Goal: Information Seeking & Learning: Get advice/opinions

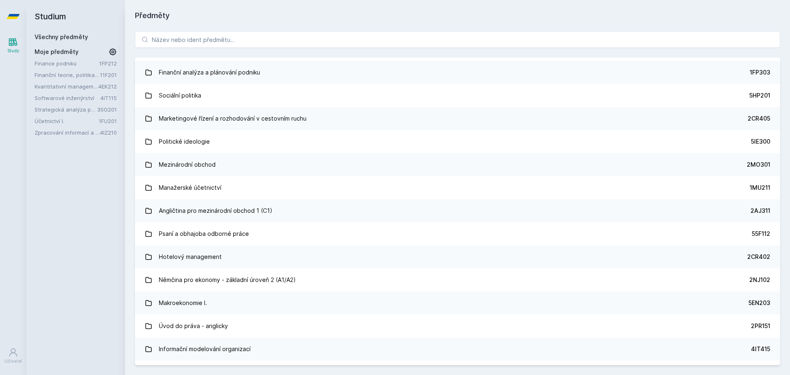
scroll to position [3083, 0]
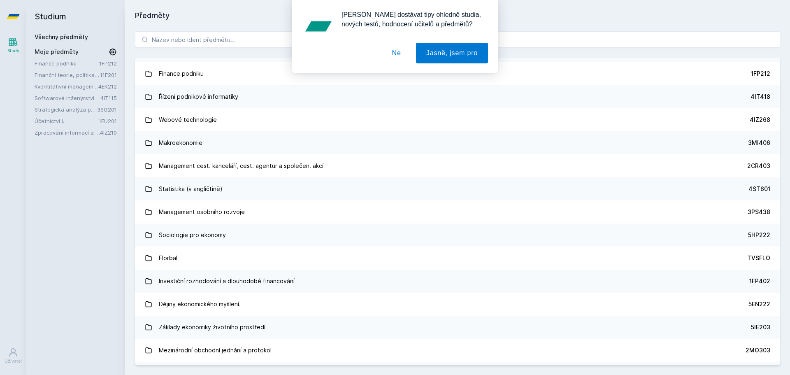
click at [54, 133] on link "Zpracování informací a znalostí" at bounding box center [67, 132] width 65 height 8
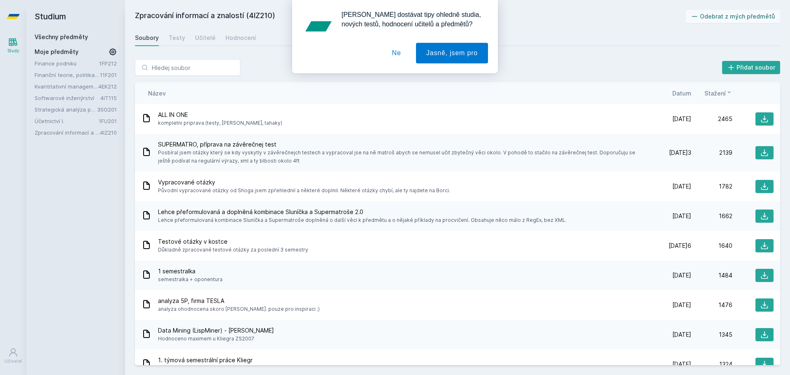
click at [400, 53] on button "Ne" at bounding box center [397, 53] width 30 height 21
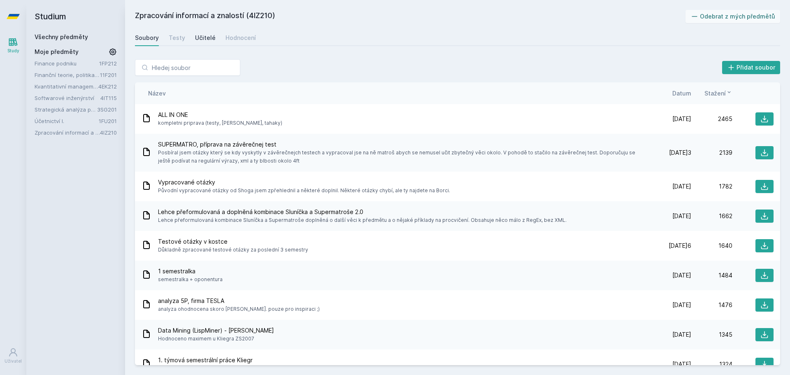
click at [201, 37] on div "Učitelé" at bounding box center [205, 38] width 21 height 8
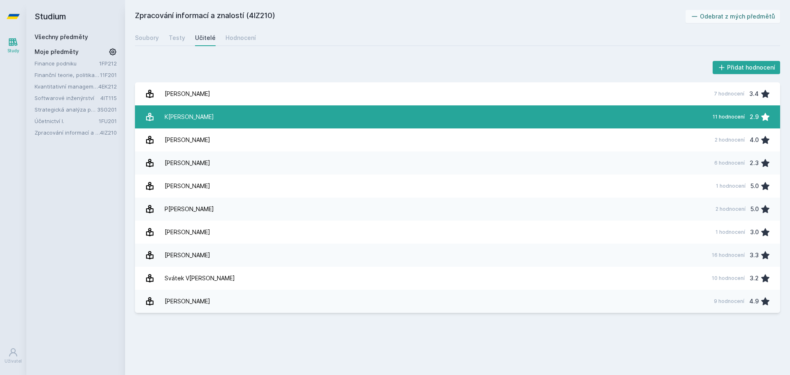
click at [174, 122] on div "K[PERSON_NAME]" at bounding box center [189, 117] width 49 height 16
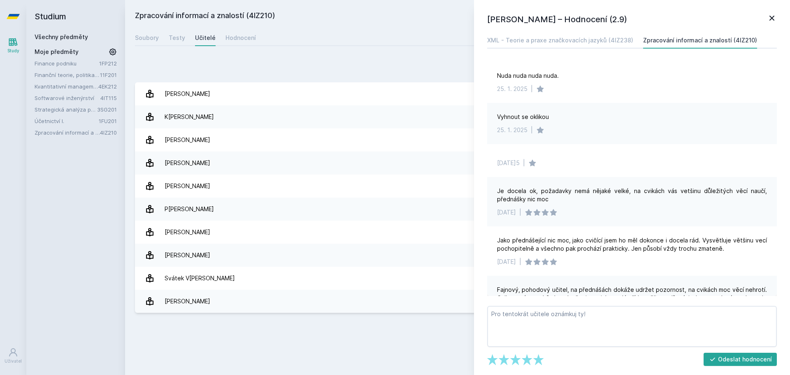
click at [285, 330] on div "Zpracování informací a znalostí (4IZ210) Odebrat z mých předmětů [GEOGRAPHIC_DA…" at bounding box center [457, 187] width 645 height 355
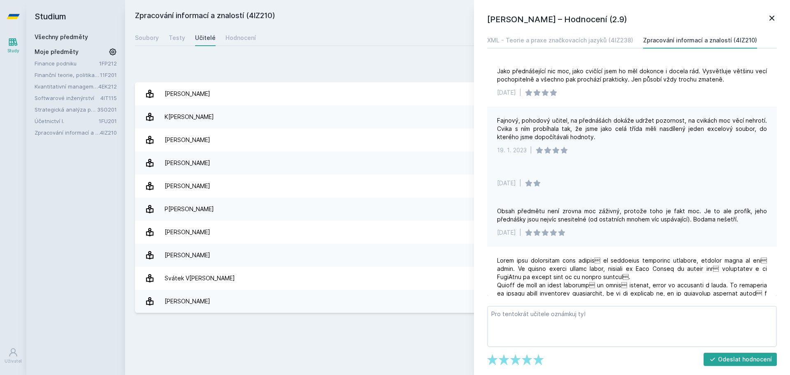
scroll to position [219, 0]
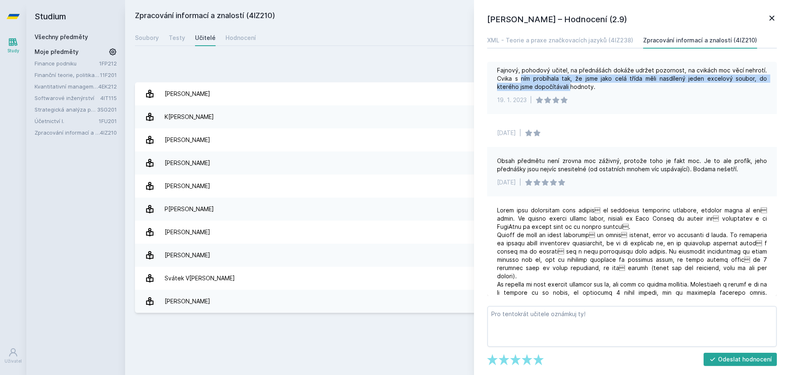
drag, startPoint x: 524, startPoint y: 79, endPoint x: 576, endPoint y: 86, distance: 51.8
click at [574, 86] on div "Fajnový, pohodový učitel, na přednášách dokáže udržet pozornost, na cvikách moc…" at bounding box center [632, 78] width 270 height 25
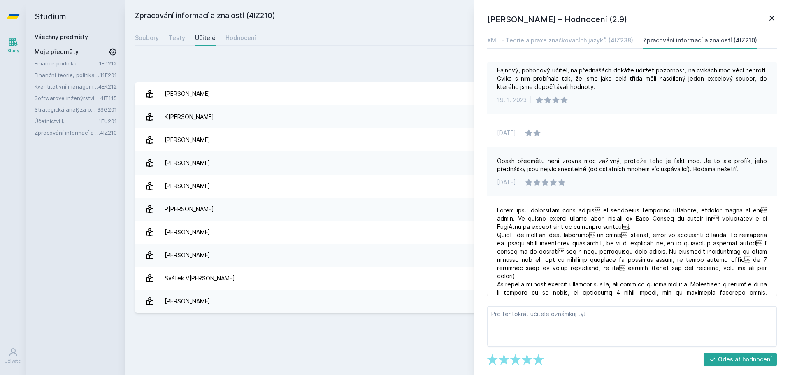
click at [583, 85] on div "Fajnový, pohodový učitel, na přednášách dokáže udržet pozornost, na cvikách moc…" at bounding box center [632, 78] width 270 height 25
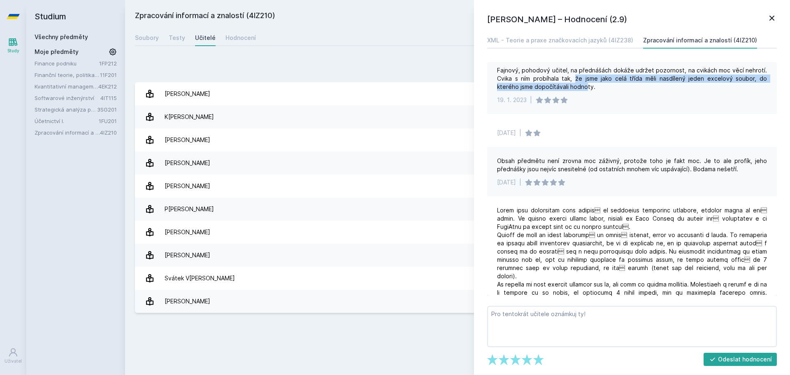
drag, startPoint x: 576, startPoint y: 78, endPoint x: 588, endPoint y: 84, distance: 13.4
click at [588, 84] on div "Fajnový, pohodový učitel, na přednášách dokáže udržet pozornost, na cvikách moc…" at bounding box center [632, 78] width 270 height 25
drag, startPoint x: 529, startPoint y: 81, endPoint x: 548, endPoint y: 84, distance: 19.1
click at [547, 84] on div "Fajnový, pohodový učitel, na přednášách dokáže udržet pozornost, na cvikách moc…" at bounding box center [632, 78] width 270 height 25
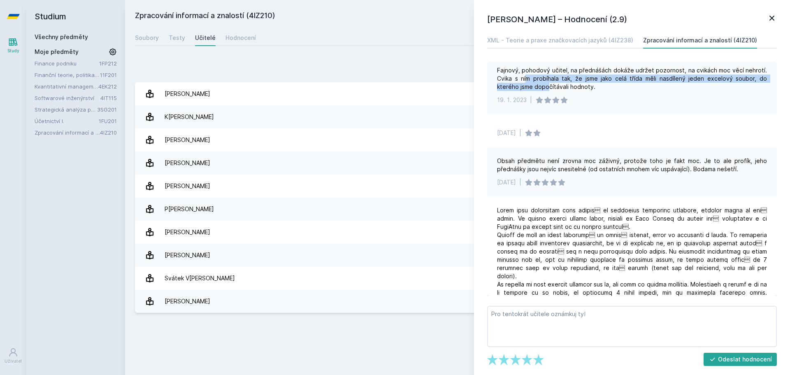
click at [548, 84] on div "Fajnový, pohodový učitel, na přednášách dokáže udržet pozornost, na cvikách moc…" at bounding box center [632, 78] width 270 height 25
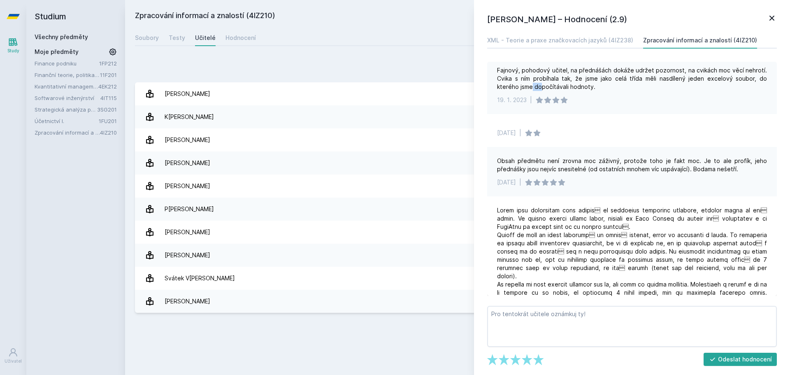
drag, startPoint x: 534, startPoint y: 86, endPoint x: 540, endPoint y: 90, distance: 7.6
click at [540, 90] on div "Fajnový, pohodový učitel, na přednášách dokáže udržet pozornost, na cvikách moc…" at bounding box center [632, 78] width 270 height 25
click at [542, 91] on div "Fajnový, pohodový učitel, na přednášách dokáže udržet pozornost, na cvikách moc…" at bounding box center [632, 78] width 270 height 25
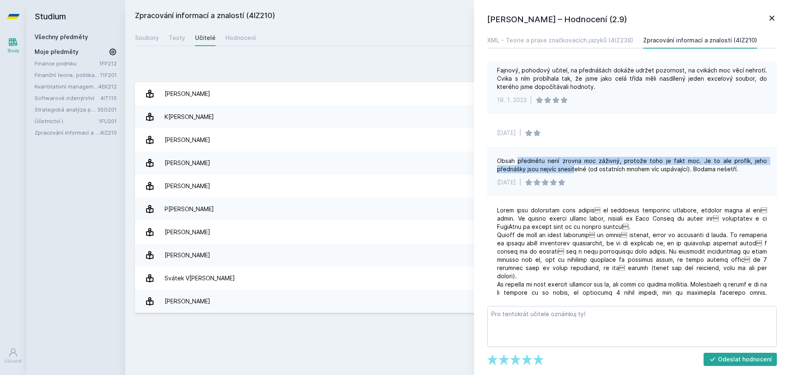
drag, startPoint x: 544, startPoint y: 165, endPoint x: 581, endPoint y: 165, distance: 37.0
click at [581, 165] on div "Obsah předmětu není zrovna moc záživný, protože toho je fakt moc. Je to ale pro…" at bounding box center [632, 165] width 270 height 16
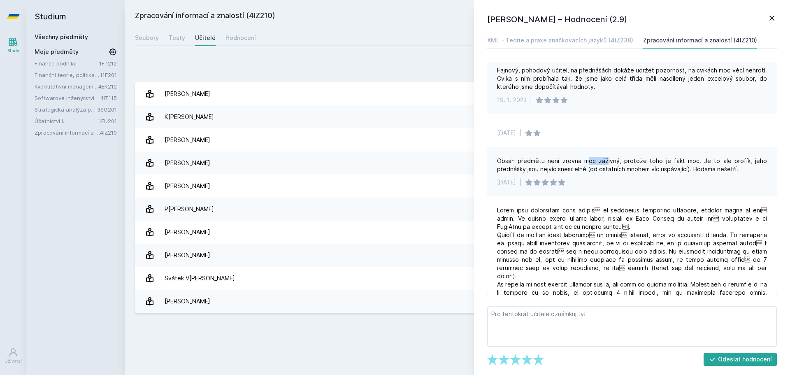
drag, startPoint x: 604, startPoint y: 159, endPoint x: 622, endPoint y: 157, distance: 18.6
click at [621, 158] on div "Obsah předmětu není zrovna moc záživný, protože toho je fakt moc. Je to ale pro…" at bounding box center [632, 171] width 290 height 49
click at [625, 156] on div "Obsah předmětu není zrovna moc záživný, protože toho je fakt moc. Je to ale pro…" at bounding box center [632, 171] width 290 height 49
drag, startPoint x: 532, startPoint y: 166, endPoint x: 594, endPoint y: 164, distance: 62.2
click at [592, 164] on div "Obsah předmětu není zrovna moc záživný, protože toho je fakt moc. Je to ale pro…" at bounding box center [632, 165] width 270 height 16
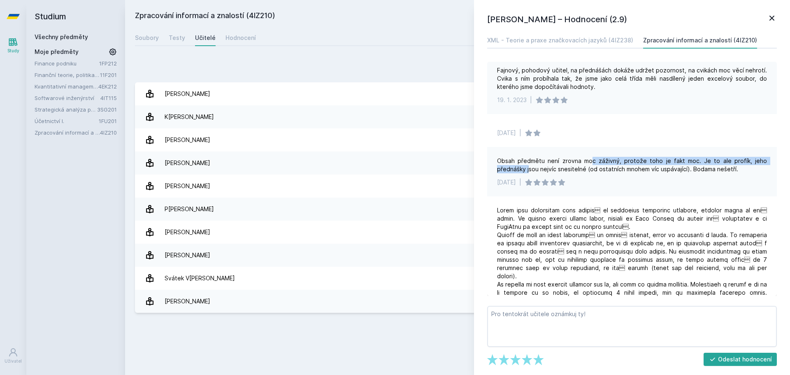
click at [594, 164] on div "Obsah předmětu není zrovna moc záživný, protože toho je fakt moc. Je to ale pro…" at bounding box center [632, 165] width 270 height 16
drag, startPoint x: 543, startPoint y: 172, endPoint x: 560, endPoint y: 172, distance: 16.9
click at [559, 172] on div "Obsah předmětu není zrovna moc záživný, protože toho je fakt moc. Je to ale pro…" at bounding box center [632, 165] width 270 height 16
click at [560, 172] on div "Obsah předmětu není zrovna moc záživný, protože toho je fakt moc. Je to ale pro…" at bounding box center [632, 165] width 270 height 16
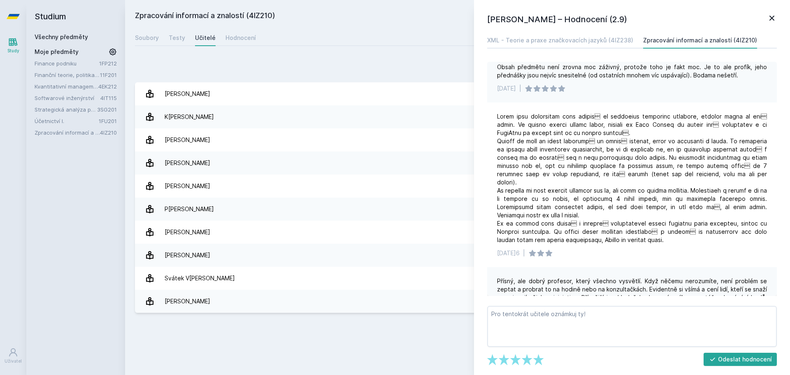
scroll to position [329, 0]
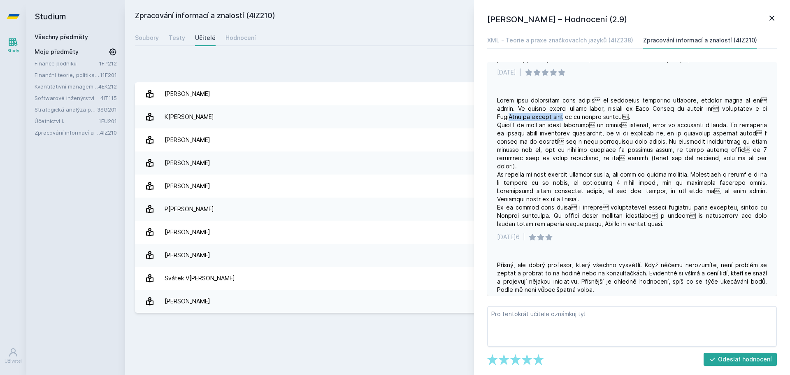
drag, startPoint x: 512, startPoint y: 115, endPoint x: 561, endPoint y: 118, distance: 49.1
click at [561, 118] on div at bounding box center [632, 162] width 270 height 132
drag, startPoint x: 574, startPoint y: 114, endPoint x: 599, endPoint y: 113, distance: 25.1
click at [599, 113] on div at bounding box center [632, 162] width 270 height 132
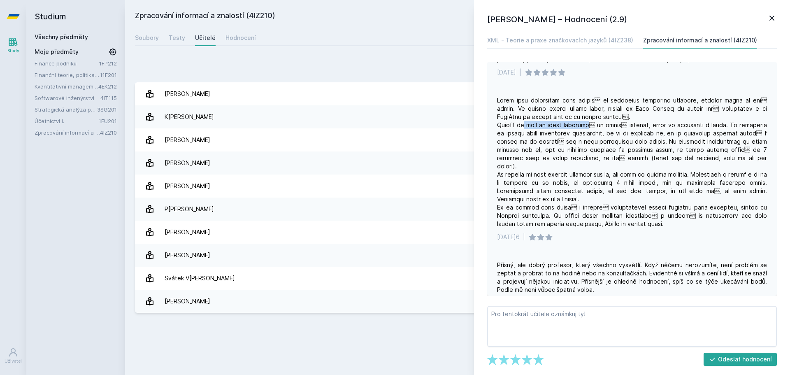
drag, startPoint x: 555, startPoint y: 123, endPoint x: 592, endPoint y: 123, distance: 37.0
click at [590, 123] on div at bounding box center [632, 162] width 270 height 132
drag, startPoint x: 632, startPoint y: 125, endPoint x: 641, endPoint y: 125, distance: 8.6
click at [641, 125] on div at bounding box center [632, 162] width 270 height 132
click at [661, 125] on div at bounding box center [632, 162] width 270 height 132
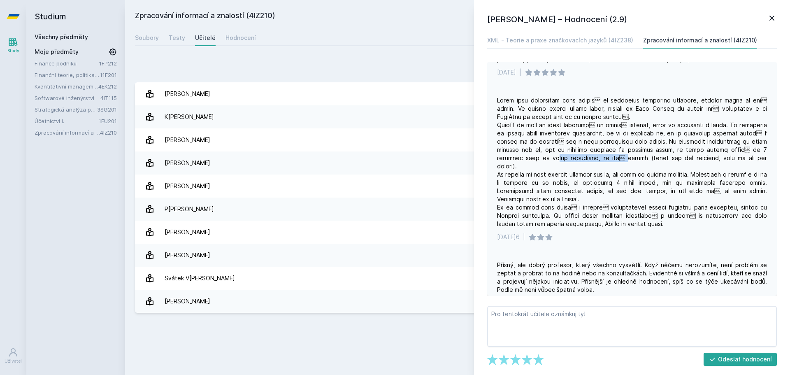
drag, startPoint x: 571, startPoint y: 158, endPoint x: 636, endPoint y: 158, distance: 65.0
click at [627, 159] on div at bounding box center [632, 162] width 270 height 132
drag, startPoint x: 655, startPoint y: 160, endPoint x: 670, endPoint y: 161, distance: 14.4
click at [670, 161] on div at bounding box center [632, 162] width 270 height 132
click at [673, 159] on div at bounding box center [632, 162] width 270 height 132
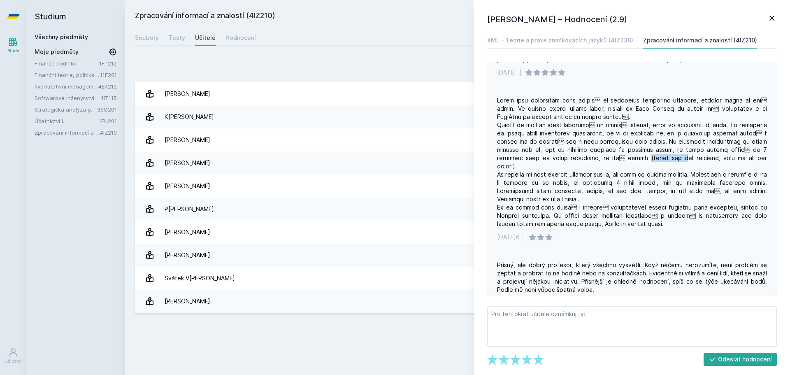
drag, startPoint x: 652, startPoint y: 158, endPoint x: 683, endPoint y: 159, distance: 30.5
click at [681, 160] on div at bounding box center [632, 162] width 270 height 132
click at [683, 159] on div at bounding box center [632, 162] width 270 height 132
click at [734, 160] on div at bounding box center [632, 162] width 270 height 132
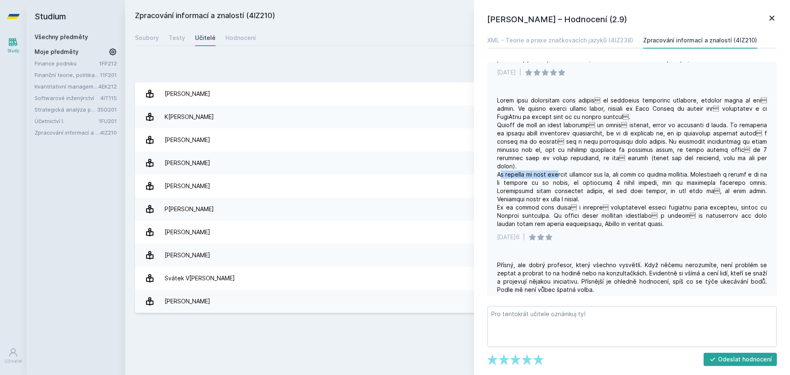
drag, startPoint x: 513, startPoint y: 174, endPoint x: 554, endPoint y: 173, distance: 41.6
click at [554, 173] on div at bounding box center [632, 162] width 270 height 132
drag, startPoint x: 533, startPoint y: 177, endPoint x: 545, endPoint y: 176, distance: 12.0
click at [544, 176] on div at bounding box center [632, 162] width 270 height 132
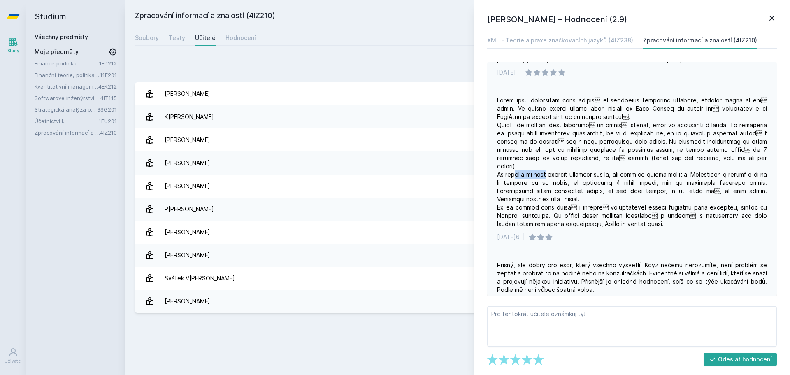
click at [545, 176] on div at bounding box center [632, 162] width 270 height 132
drag, startPoint x: 573, startPoint y: 172, endPoint x: 617, endPoint y: 174, distance: 43.6
click at [617, 174] on div at bounding box center [632, 162] width 270 height 132
click at [617, 173] on div at bounding box center [632, 162] width 270 height 132
drag, startPoint x: 598, startPoint y: 176, endPoint x: 603, endPoint y: 174, distance: 5.1
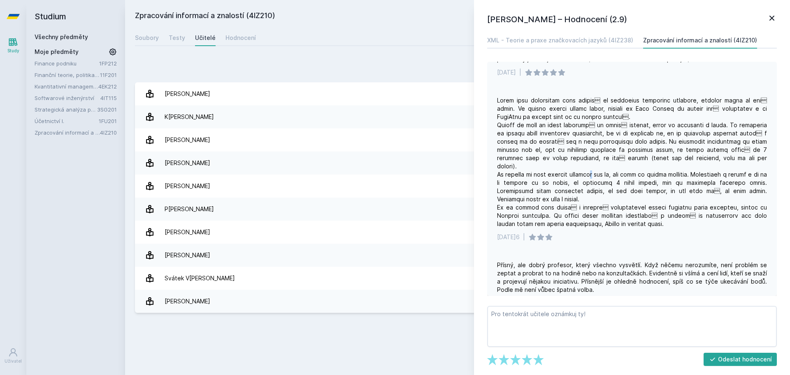
click at [601, 175] on div at bounding box center [632, 162] width 270 height 132
click at [604, 174] on div at bounding box center [632, 162] width 270 height 132
drag, startPoint x: 591, startPoint y: 177, endPoint x: 597, endPoint y: 177, distance: 6.6
click at [597, 177] on div at bounding box center [632, 162] width 270 height 132
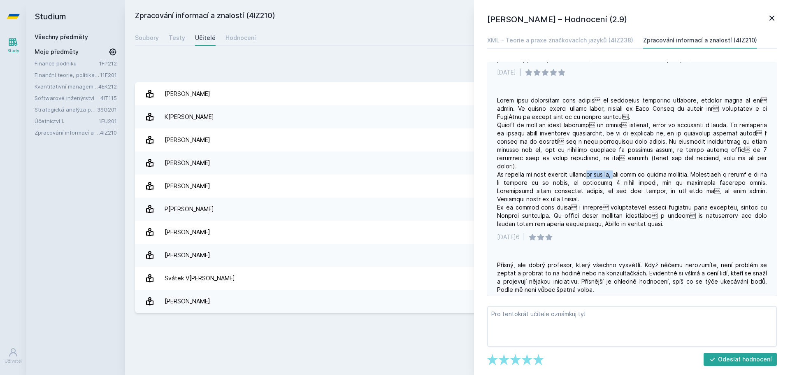
drag, startPoint x: 588, startPoint y: 174, endPoint x: 622, endPoint y: 171, distance: 34.7
click at [619, 173] on div at bounding box center [632, 162] width 270 height 132
drag, startPoint x: 622, startPoint y: 171, endPoint x: 642, endPoint y: 169, distance: 19.9
click at [627, 170] on div at bounding box center [632, 162] width 270 height 132
drag, startPoint x: 697, startPoint y: 170, endPoint x: 679, endPoint y: 172, distance: 17.7
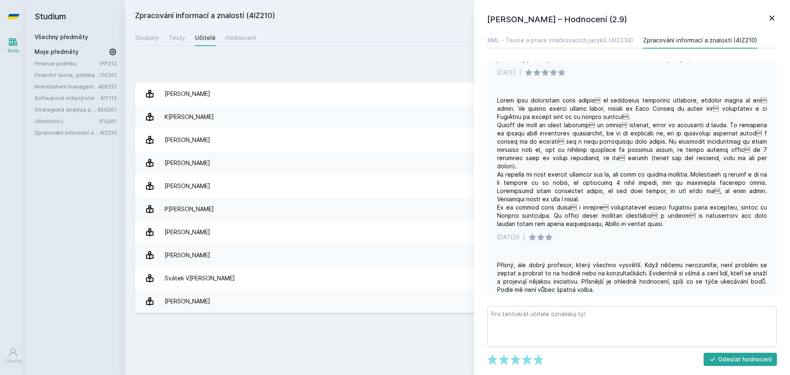
click at [697, 170] on div at bounding box center [632, 162] width 270 height 132
drag, startPoint x: 662, startPoint y: 174, endPoint x: 703, endPoint y: 172, distance: 40.8
click at [702, 172] on div at bounding box center [632, 162] width 270 height 132
click at [704, 172] on div at bounding box center [632, 162] width 270 height 132
drag, startPoint x: 723, startPoint y: 172, endPoint x: 756, endPoint y: 172, distance: 32.9
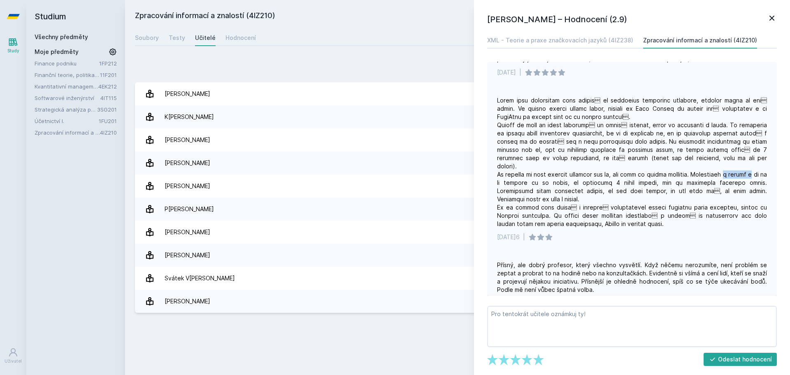
click at [755, 172] on div at bounding box center [632, 162] width 270 height 132
click at [756, 172] on div at bounding box center [632, 162] width 270 height 132
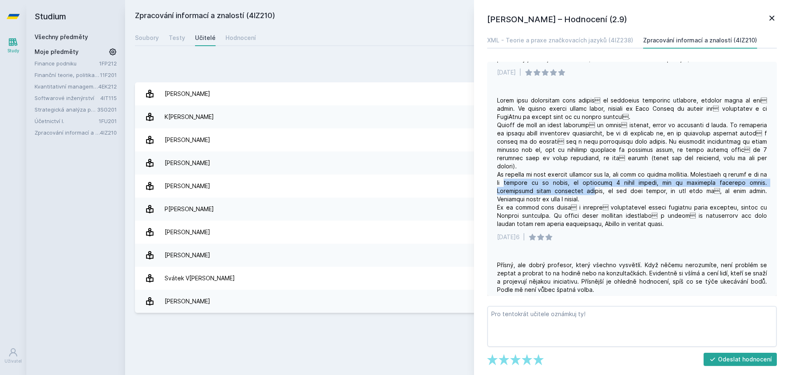
drag, startPoint x: 526, startPoint y: 188, endPoint x: 577, endPoint y: 191, distance: 51.5
click at [575, 192] on div at bounding box center [632, 162] width 270 height 132
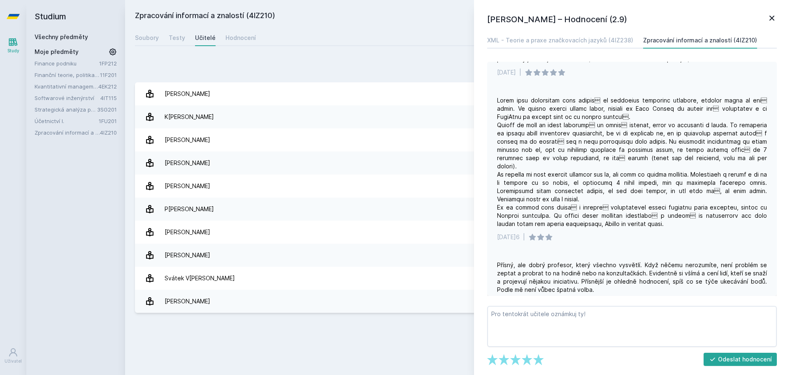
click at [577, 191] on div at bounding box center [632, 162] width 270 height 132
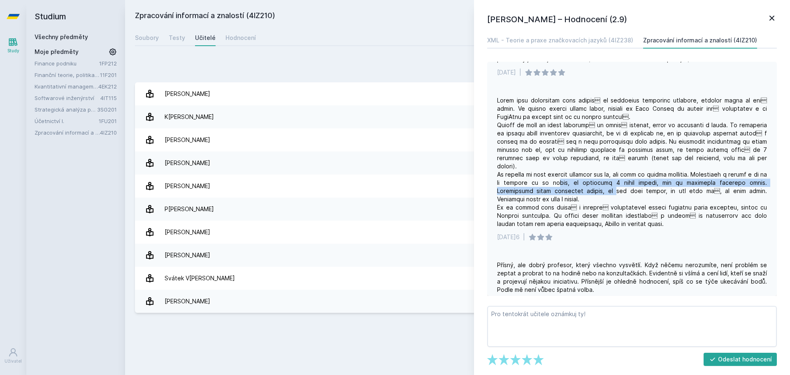
click at [585, 192] on div at bounding box center [632, 162] width 270 height 132
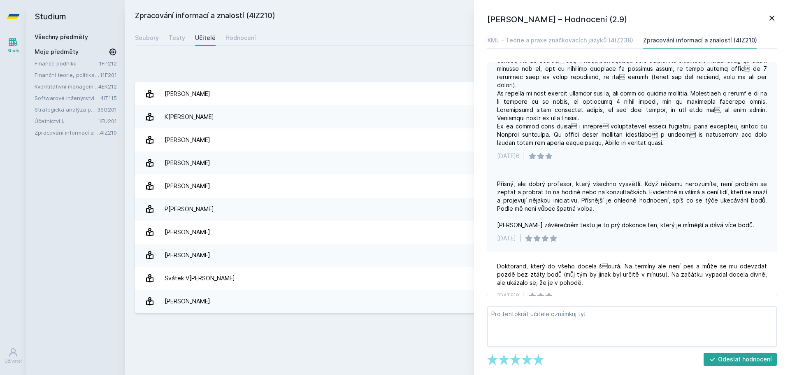
scroll to position [424, 0]
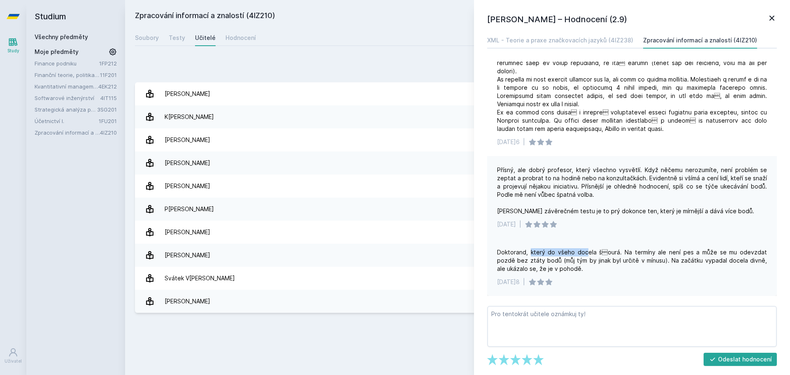
drag, startPoint x: 535, startPoint y: 248, endPoint x: 585, endPoint y: 254, distance: 51.0
click at [585, 254] on div "Doktorand, který do všeho docela šourá. Na termíny ale není pes a může se mu o…" at bounding box center [632, 267] width 290 height 58
click at [585, 255] on div "Doktorand, který do všeho docela šourá. Na termíny ale není pes a může se mu o…" at bounding box center [632, 260] width 270 height 25
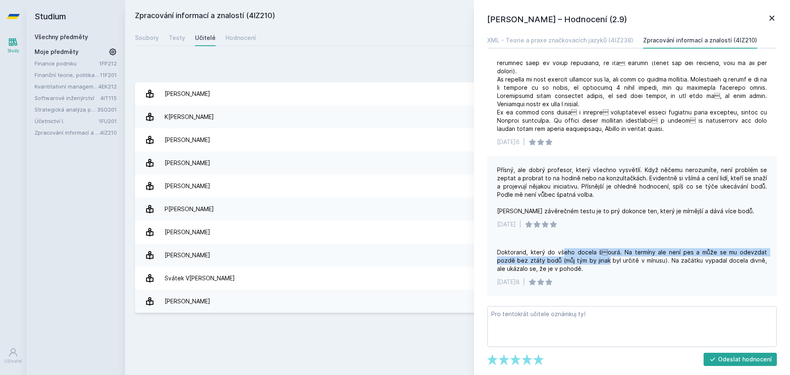
drag, startPoint x: 573, startPoint y: 255, endPoint x: 611, endPoint y: 258, distance: 38.4
click at [609, 259] on div "Doktorand, který do všeho docela šourá. Na termíny ale není pes a může se mu o…" at bounding box center [632, 260] width 270 height 25
click at [635, 253] on div "Doktorand, který do všeho docela šourá. Na termíny ale není pes a může se mu o…" at bounding box center [632, 260] width 270 height 25
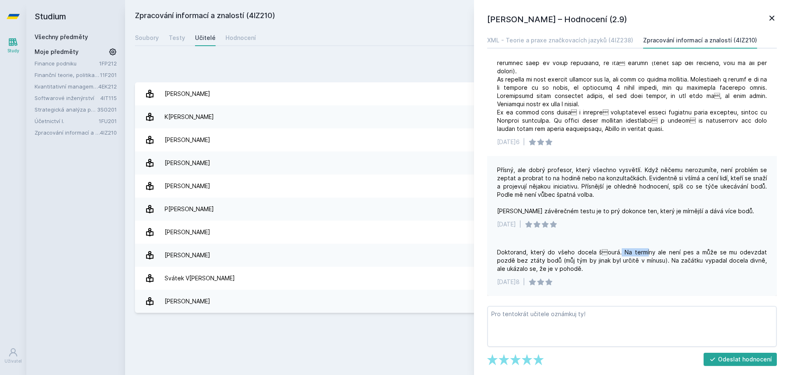
click at [652, 255] on div "Doktorand, který do všeho docela šourá. Na termíny ale není pes a může se mu o…" at bounding box center [632, 260] width 270 height 25
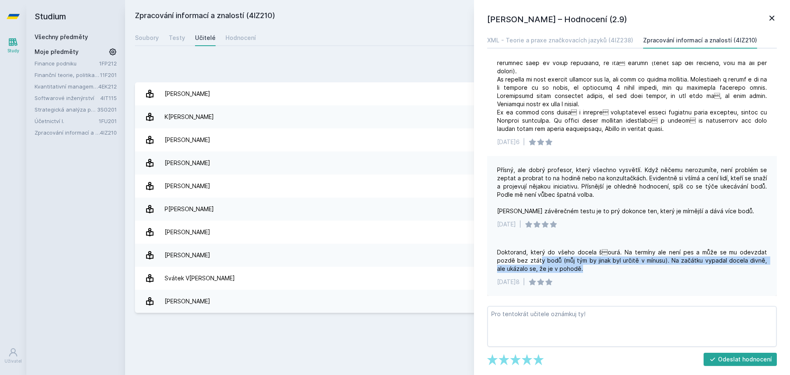
drag, startPoint x: 576, startPoint y: 265, endPoint x: 586, endPoint y: 265, distance: 9.9
click at [586, 265] on div "Doktorand, který do všeho docela šourá. Na termíny ale není pes a může se mu o…" at bounding box center [632, 260] width 270 height 25
drag, startPoint x: 577, startPoint y: 266, endPoint x: 590, endPoint y: 267, distance: 13.6
click at [590, 267] on div "Doktorand, který do všeho docela šourá. Na termíny ale není pes a může se mu o…" at bounding box center [632, 260] width 270 height 25
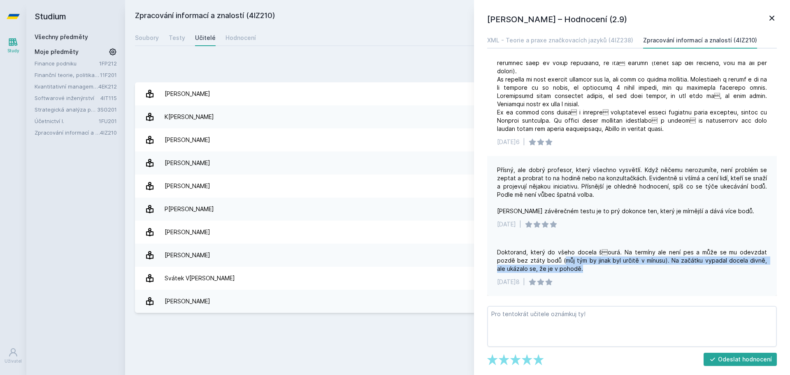
click at [590, 267] on div "Doktorand, který do všeho docela šourá. Na termíny ale není pes a může se mu o…" at bounding box center [632, 260] width 270 height 25
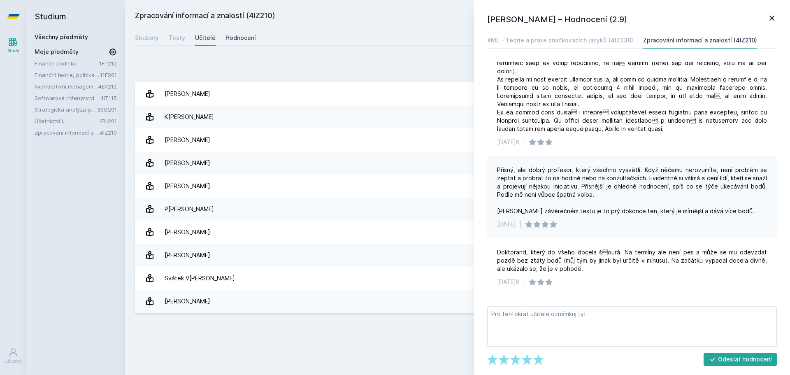
click at [234, 39] on div "Hodnocení" at bounding box center [240, 38] width 30 height 8
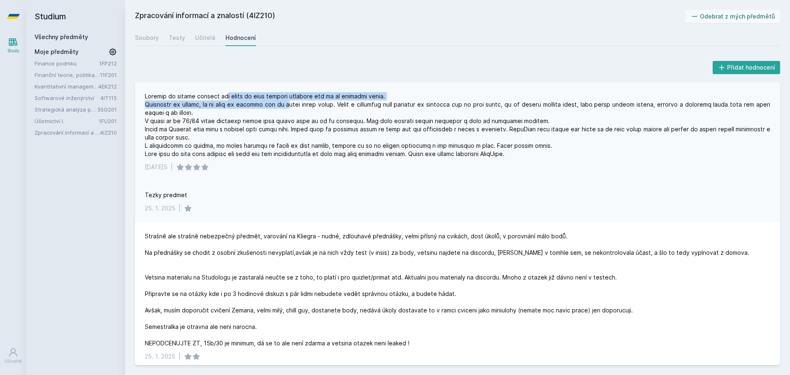
drag, startPoint x: 274, startPoint y: 102, endPoint x: 286, endPoint y: 102, distance: 12.0
click at [283, 102] on div at bounding box center [457, 125] width 625 height 66
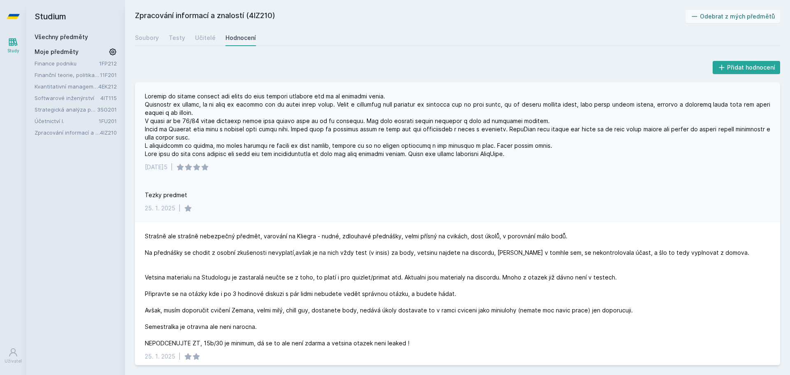
click at [286, 102] on div at bounding box center [457, 125] width 625 height 66
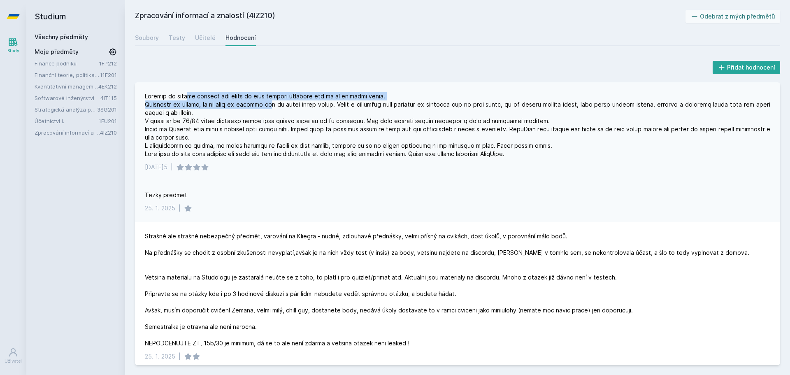
drag, startPoint x: 195, startPoint y: 99, endPoint x: 272, endPoint y: 103, distance: 77.4
click at [272, 103] on div at bounding box center [457, 125] width 625 height 66
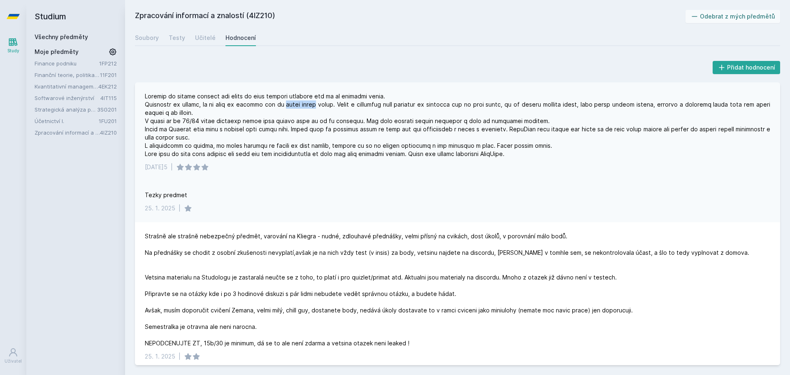
drag, startPoint x: 275, startPoint y: 102, endPoint x: 308, endPoint y: 102, distance: 33.3
click at [308, 102] on div at bounding box center [457, 125] width 625 height 66
click at [309, 102] on div at bounding box center [457, 125] width 625 height 66
drag, startPoint x: 352, startPoint y: 102, endPoint x: 432, endPoint y: 102, distance: 80.2
click at [432, 102] on div at bounding box center [457, 125] width 625 height 66
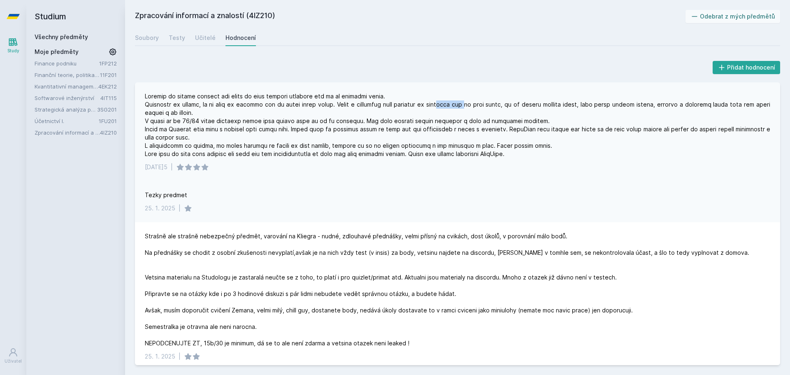
drag, startPoint x: 443, startPoint y: 100, endPoint x: 471, endPoint y: 100, distance: 28.4
click at [467, 100] on div at bounding box center [457, 125] width 625 height 66
click at [473, 100] on div at bounding box center [457, 125] width 625 height 66
drag, startPoint x: 370, startPoint y: 107, endPoint x: 406, endPoint y: 103, distance: 36.4
click at [406, 104] on div at bounding box center [457, 125] width 625 height 66
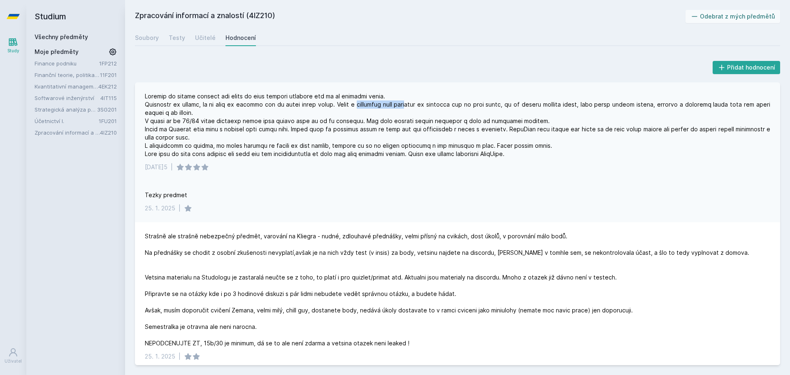
click at [406, 103] on div at bounding box center [457, 125] width 625 height 66
drag, startPoint x: 372, startPoint y: 107, endPoint x: 384, endPoint y: 107, distance: 12.8
click at [381, 107] on div at bounding box center [457, 125] width 625 height 66
drag, startPoint x: 384, startPoint y: 107, endPoint x: 399, endPoint y: 106, distance: 14.4
click at [395, 107] on div at bounding box center [457, 125] width 625 height 66
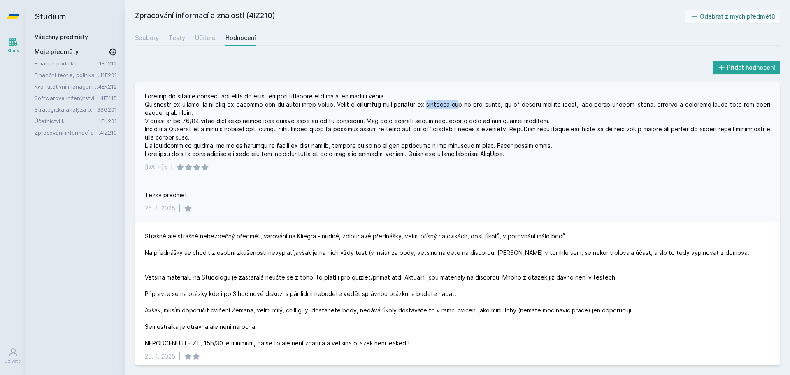
drag, startPoint x: 431, startPoint y: 101, endPoint x: 475, endPoint y: 102, distance: 43.6
click at [473, 102] on div at bounding box center [457, 125] width 625 height 66
drag, startPoint x: 486, startPoint y: 105, endPoint x: 498, endPoint y: 105, distance: 12.3
click at [495, 105] on div at bounding box center [457, 125] width 625 height 66
drag, startPoint x: 513, startPoint y: 107, endPoint x: 519, endPoint y: 107, distance: 6.2
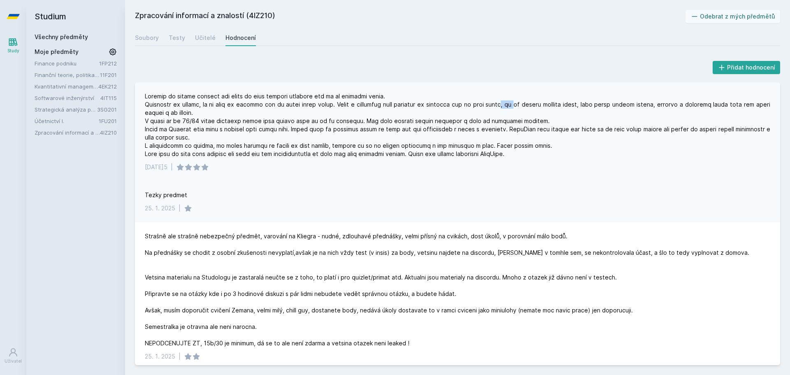
click at [518, 107] on div at bounding box center [457, 125] width 625 height 66
drag, startPoint x: 541, startPoint y: 108, endPoint x: 546, endPoint y: 107, distance: 5.8
click at [546, 107] on div at bounding box center [457, 125] width 625 height 66
drag, startPoint x: 571, startPoint y: 105, endPoint x: 581, endPoint y: 102, distance: 10.7
click at [576, 104] on div at bounding box center [457, 125] width 625 height 66
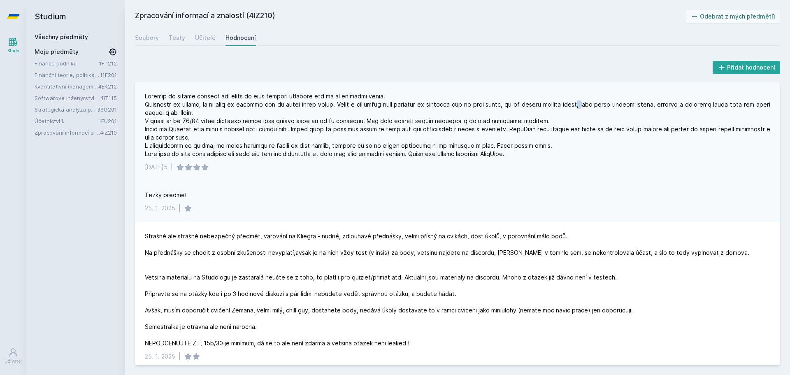
drag, startPoint x: 583, startPoint y: 103, endPoint x: 591, endPoint y: 103, distance: 7.8
click at [586, 103] on div at bounding box center [457, 125] width 625 height 66
drag, startPoint x: 655, startPoint y: 107, endPoint x: 676, endPoint y: 107, distance: 21.8
click at [673, 107] on div at bounding box center [457, 125] width 625 height 66
click at [681, 107] on div at bounding box center [457, 125] width 625 height 66
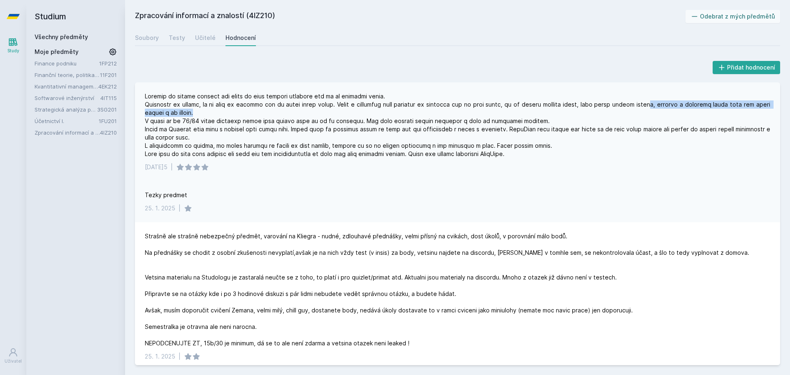
drag, startPoint x: 660, startPoint y: 109, endPoint x: 680, endPoint y: 109, distance: 19.7
click at [673, 109] on div at bounding box center [457, 125] width 625 height 66
click at [680, 109] on div at bounding box center [457, 125] width 625 height 66
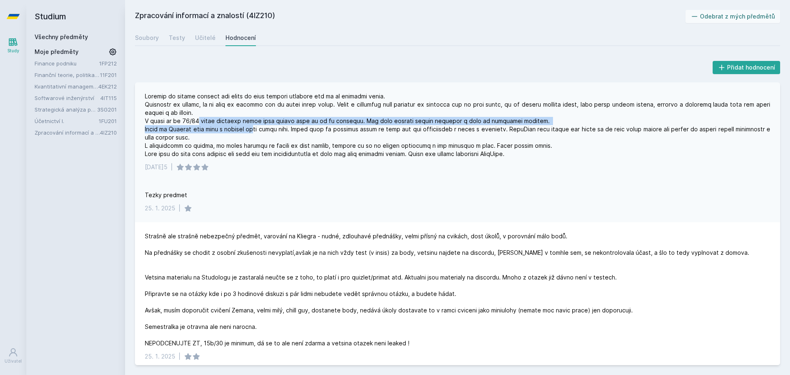
drag, startPoint x: 240, startPoint y: 126, endPoint x: 254, endPoint y: 126, distance: 14.0
click at [253, 126] on div at bounding box center [457, 125] width 625 height 66
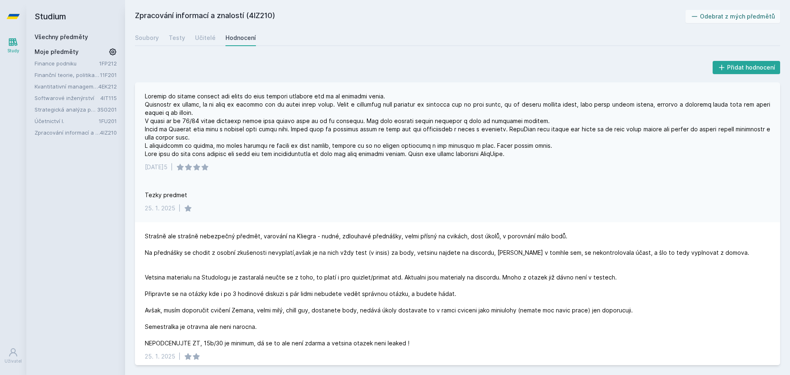
click at [254, 126] on div at bounding box center [457, 125] width 625 height 66
drag, startPoint x: 245, startPoint y: 121, endPoint x: 293, endPoint y: 119, distance: 48.2
click at [291, 120] on div at bounding box center [457, 125] width 625 height 66
click at [293, 119] on div at bounding box center [457, 125] width 625 height 66
drag, startPoint x: 346, startPoint y: 112, endPoint x: 375, endPoint y: 113, distance: 29.2
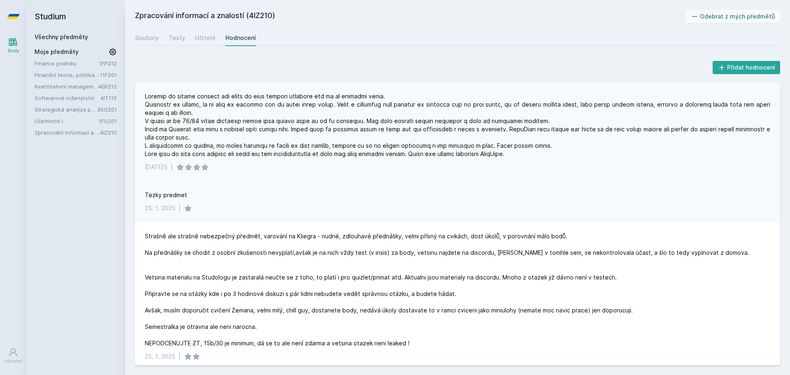
click at [375, 113] on div at bounding box center [457, 125] width 625 height 66
click at [376, 113] on div at bounding box center [457, 125] width 625 height 66
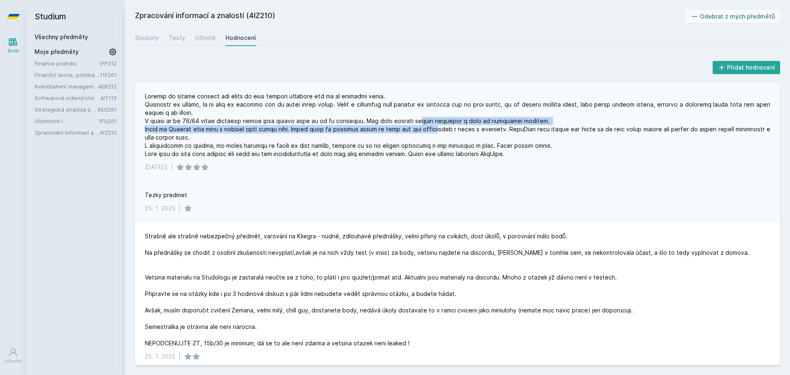
drag, startPoint x: 427, startPoint y: 125, endPoint x: 453, endPoint y: 125, distance: 25.5
click at [453, 125] on div at bounding box center [457, 125] width 625 height 66
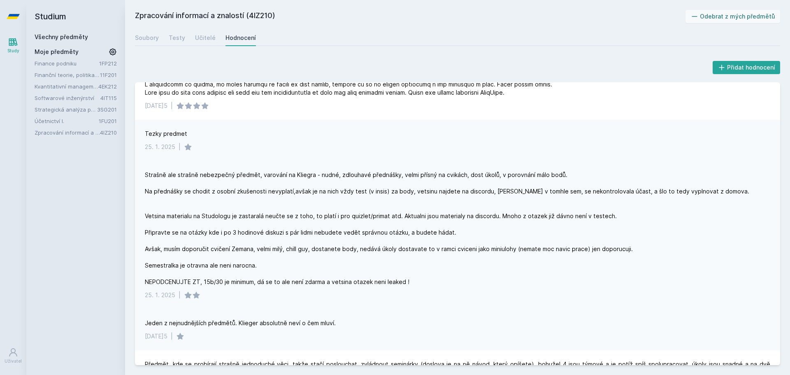
scroll to position [110, 0]
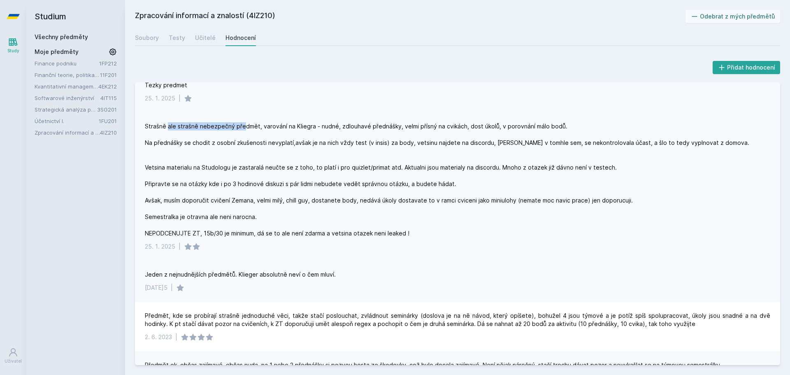
drag, startPoint x: 167, startPoint y: 126, endPoint x: 250, endPoint y: 127, distance: 83.1
click at [248, 127] on div "Strašně ale strašně nebezpečný předmět, varování na Kliegra - nudné, zdlouhavé …" at bounding box center [448, 179] width 606 height 115
drag, startPoint x: 254, startPoint y: 127, endPoint x: 305, endPoint y: 130, distance: 50.7
click at [305, 130] on div "Strašně ale strašně nebezpečný předmět, varování na Kliegra - nudné, zdlouhavé …" at bounding box center [448, 179] width 606 height 115
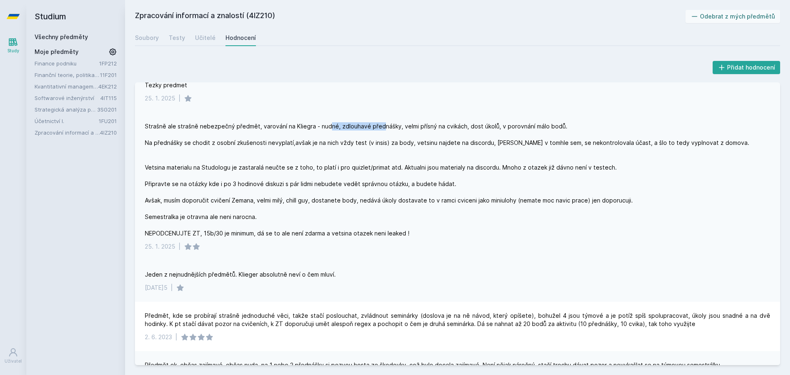
drag, startPoint x: 346, startPoint y: 128, endPoint x: 384, endPoint y: 128, distance: 37.4
click at [382, 128] on div "Strašně ale strašně nebezpečný předmět, varování na Kliegra - nudné, zdlouhavé …" at bounding box center [448, 179] width 606 height 115
click at [385, 128] on div "Strašně ale strašně nebezpečný předmět, varování na Kliegra - nudné, zdlouhavé …" at bounding box center [448, 179] width 606 height 115
drag, startPoint x: 425, startPoint y: 124, endPoint x: 464, endPoint y: 124, distance: 39.5
click at [457, 124] on div "Strašně ale strašně nebezpečný předmět, varování na Kliegra - nudné, zdlouhavé …" at bounding box center [448, 179] width 606 height 115
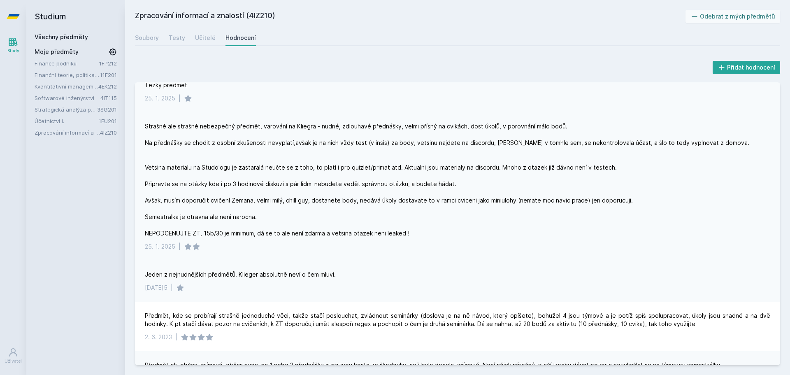
click at [465, 124] on div "Strašně ale strašně nebezpečný předmět, varování na Kliegra - nudné, zdlouhavé …" at bounding box center [448, 179] width 606 height 115
drag, startPoint x: 515, startPoint y: 125, endPoint x: 527, endPoint y: 125, distance: 12.8
click at [525, 125] on div "Strašně ale strašně nebezpečný předmět, varování na Kliegra - nudné, zdlouhavé …" at bounding box center [448, 179] width 606 height 115
click at [531, 125] on div "Strašně ale strašně nebezpečný předmět, varování na Kliegra - nudné, zdlouhavé …" at bounding box center [448, 179] width 606 height 115
drag, startPoint x: 481, startPoint y: 121, endPoint x: 532, endPoint y: 126, distance: 50.4
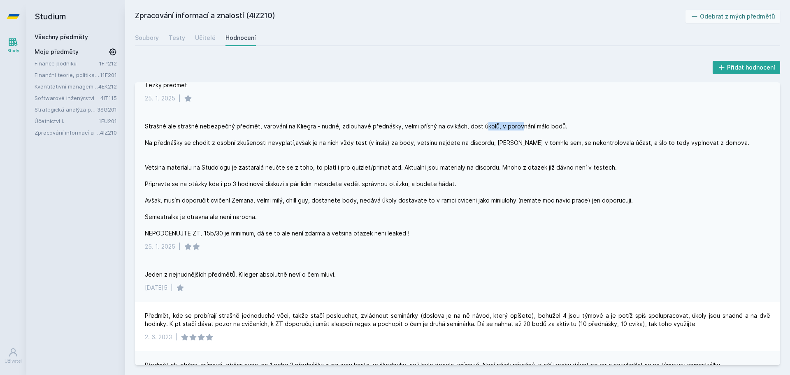
click at [530, 126] on div "Strašně ale strašně nebezpečný předmět, varování na Kliegra - nudné, zdlouhavé …" at bounding box center [457, 186] width 645 height 148
click at [533, 126] on div "Strašně ale strašně nebezpečný předmět, varování na Kliegra - nudné, zdlouhavé …" at bounding box center [448, 179] width 606 height 115
drag, startPoint x: 174, startPoint y: 139, endPoint x: 272, endPoint y: 145, distance: 98.1
click at [272, 145] on div "Strašně ale strašně nebezpečný předmět, varování na Kliegra - nudné, zdlouhavé …" at bounding box center [448, 179] width 606 height 115
drag, startPoint x: 306, startPoint y: 145, endPoint x: 350, endPoint y: 146, distance: 44.1
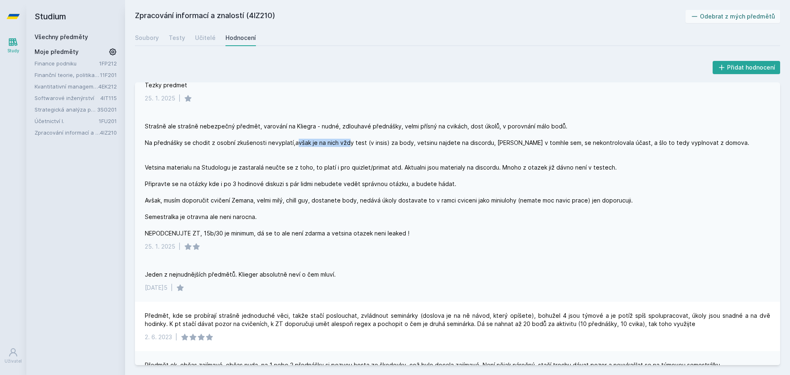
click at [346, 146] on div "Strašně ale strašně nebezpečný předmět, varování na Kliegra - nudné, zdlouhavé …" at bounding box center [448, 179] width 606 height 115
click at [350, 146] on div "Strašně ale strašně nebezpečný předmět, varování na Kliegra - nudné, zdlouhavé …" at bounding box center [448, 179] width 606 height 115
drag, startPoint x: 317, startPoint y: 144, endPoint x: 359, endPoint y: 144, distance: 41.6
click at [359, 144] on div "Strašně ale strašně nebezpečný předmět, varování na Kliegra - nudné, zdlouhavé …" at bounding box center [448, 179] width 606 height 115
click at [362, 144] on div "Strašně ale strašně nebezpečný předmět, varování na Kliegra - nudné, zdlouhavé …" at bounding box center [448, 179] width 606 height 115
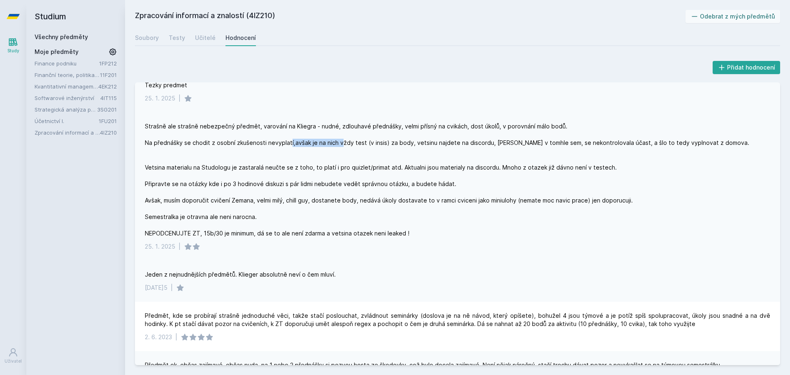
drag, startPoint x: 320, startPoint y: 144, endPoint x: 367, endPoint y: 143, distance: 46.5
click at [363, 144] on div "Strašně ale strašně nebezpečný předmět, varování na Kliegra - nudné, zdlouhavé …" at bounding box center [448, 179] width 606 height 115
drag, startPoint x: 367, startPoint y: 143, endPoint x: 374, endPoint y: 143, distance: 7.4
click at [368, 143] on div "Strašně ale strašně nebezpečný předmět, varování na Kliegra - nudné, zdlouhavé …" at bounding box center [448, 179] width 606 height 115
drag, startPoint x: 419, startPoint y: 143, endPoint x: 443, endPoint y: 144, distance: 24.3
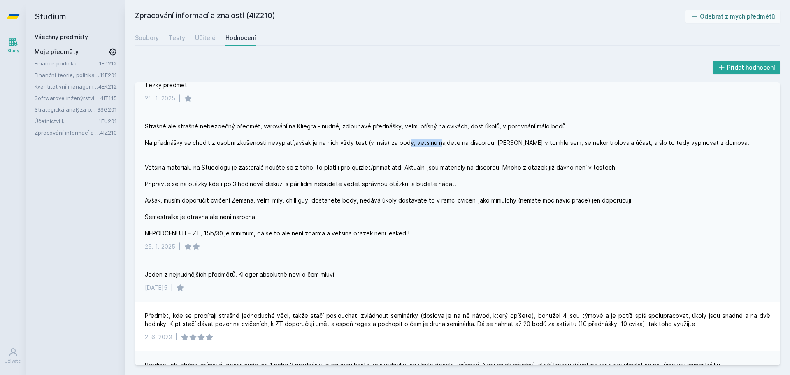
click at [442, 144] on div "Strašně ale strašně nebezpečný předmět, varování na Kliegra - nudné, zdlouhavé …" at bounding box center [448, 179] width 606 height 115
drag, startPoint x: 445, startPoint y: 144, endPoint x: 449, endPoint y: 145, distance: 4.6
click at [446, 144] on div "Strašně ale strašně nebezpečný předmět, varování na Kliegra - nudné, zdlouhavé …" at bounding box center [448, 179] width 606 height 115
drag, startPoint x: 476, startPoint y: 142, endPoint x: 514, endPoint y: 143, distance: 37.5
click at [508, 143] on div "Strašně ale strašně nebezpečný předmět, varování na Kliegra - nudné, zdlouhavé …" at bounding box center [448, 179] width 606 height 115
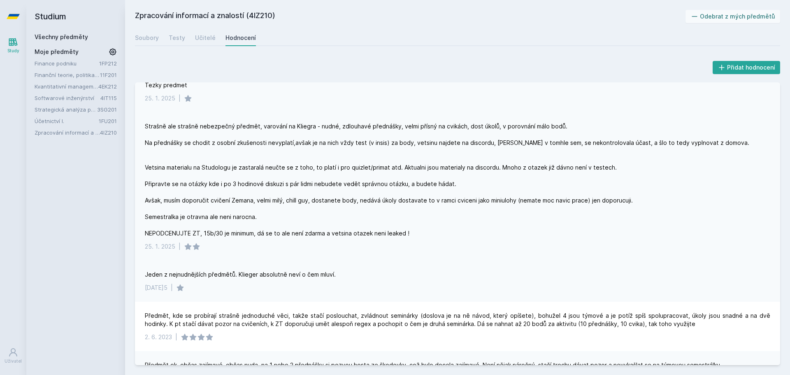
drag, startPoint x: 514, startPoint y: 143, endPoint x: 519, endPoint y: 143, distance: 4.9
click at [517, 143] on div "Strašně ale strašně nebezpečný předmět, varování na Kliegra - nudné, zdlouhavé …" at bounding box center [448, 179] width 606 height 115
drag, startPoint x: 564, startPoint y: 135, endPoint x: 604, endPoint y: 137, distance: 40.4
click at [602, 137] on div "Strašně ale strašně nebezpečný předmět, varování na Kliegra - nudné, zdlouhavé …" at bounding box center [448, 179] width 606 height 115
click at [607, 137] on div "Strašně ale strašně nebezpečný předmět, varování na Kliegra - nudné, zdlouhavé …" at bounding box center [448, 179] width 606 height 115
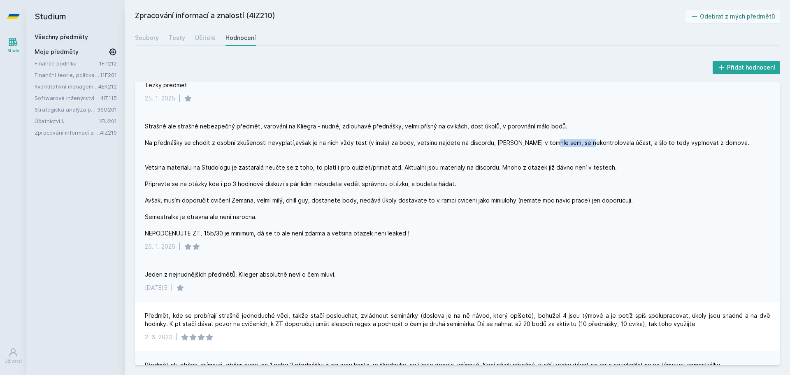
drag, startPoint x: 564, startPoint y: 142, endPoint x: 605, endPoint y: 141, distance: 40.7
click at [600, 141] on div "Strašně ale strašně nebezpečný předmět, varování na Kliegra - nudné, zdlouhavé …" at bounding box center [448, 179] width 606 height 115
drag, startPoint x: 605, startPoint y: 141, endPoint x: 631, endPoint y: 137, distance: 25.8
click at [608, 141] on div "Strašně ale strašně nebezpečný předmět, varování na Kliegra - nudné, zdlouhavé …" at bounding box center [448, 179] width 606 height 115
drag, startPoint x: 631, startPoint y: 142, endPoint x: 675, endPoint y: 145, distance: 44.1
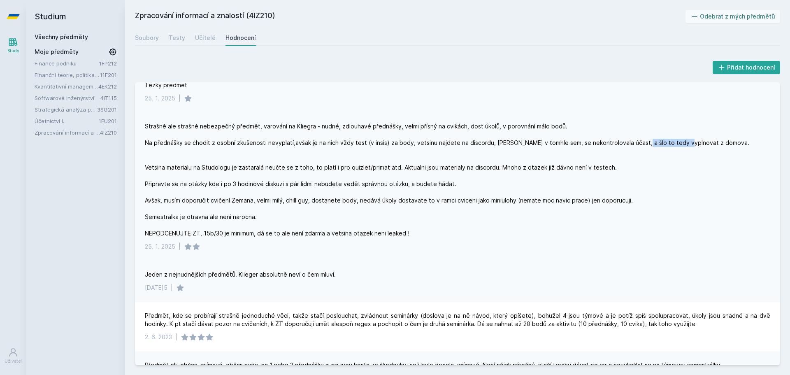
click at [675, 145] on div "Strašně ale strašně nebezpečný předmět, varování na Kliegra - nudné, zdlouhavé …" at bounding box center [448, 179] width 606 height 115
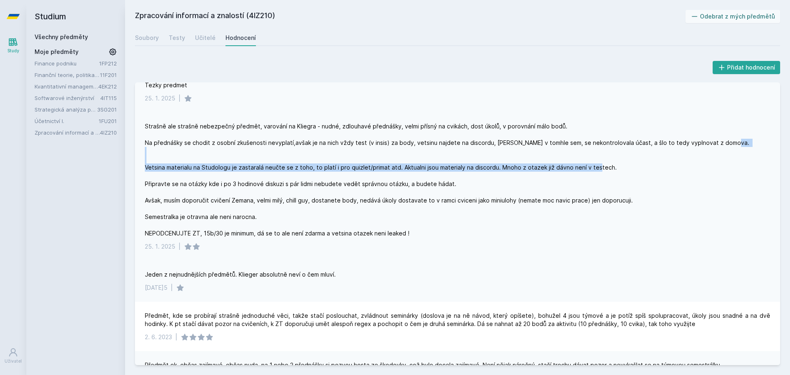
drag, startPoint x: 171, startPoint y: 163, endPoint x: 309, endPoint y: 173, distance: 138.2
click at [308, 173] on div "Strašně ale strašně nebezpečný předmět, varování na Kliegra - nudné, zdlouhavé …" at bounding box center [448, 179] width 606 height 115
click at [309, 173] on div "Strašně ale strašně nebezpečný předmět, varování na Kliegra - nudné, zdlouhavé …" at bounding box center [448, 179] width 606 height 115
click at [331, 165] on div "Strašně ale strašně nebezpečný předmět, varování na Kliegra - nudné, zdlouhavé …" at bounding box center [448, 179] width 606 height 115
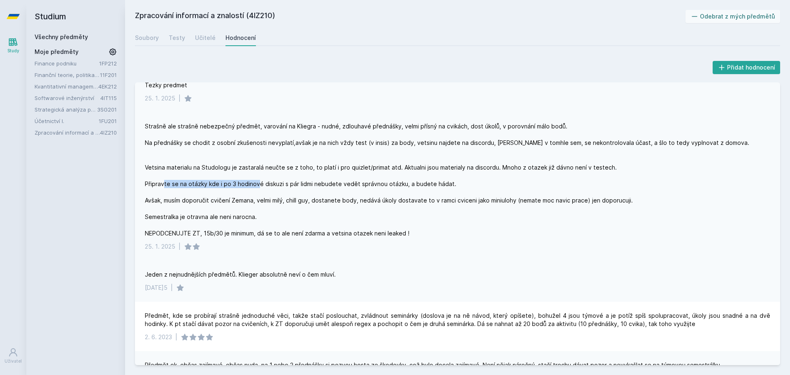
drag, startPoint x: 181, startPoint y: 182, endPoint x: 297, endPoint y: 185, distance: 116.1
click at [291, 185] on div "Strašně ale strašně nebezpečný předmět, varování na Kliegra - nudné, zdlouhavé …" at bounding box center [448, 179] width 606 height 115
click at [297, 185] on div "Strašně ale strašně nebezpečný předmět, varování na Kliegra - nudné, zdlouhavé …" at bounding box center [448, 179] width 606 height 115
drag, startPoint x: 293, startPoint y: 182, endPoint x: 341, endPoint y: 183, distance: 48.1
click at [333, 183] on div "Strašně ale strašně nebezpečný předmět, varování na Kliegra - nudné, zdlouhavé …" at bounding box center [448, 179] width 606 height 115
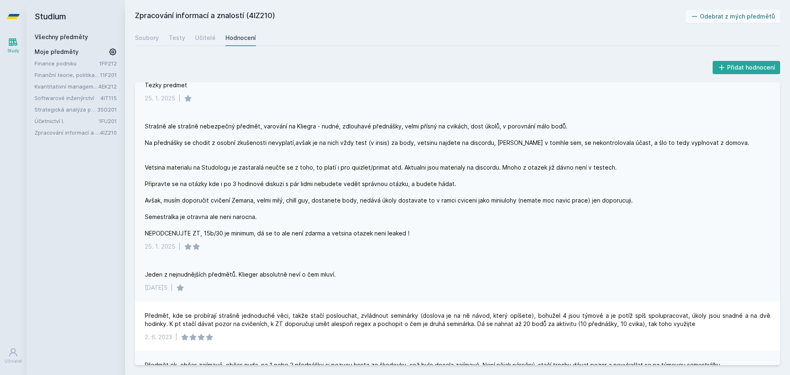
drag, startPoint x: 351, startPoint y: 183, endPoint x: 358, endPoint y: 183, distance: 6.6
click at [355, 183] on div "Strašně ale strašně nebezpečný předmět, varování na Kliegra - nudné, zdlouhavé …" at bounding box center [448, 179] width 606 height 115
drag, startPoint x: 378, startPoint y: 182, endPoint x: 417, endPoint y: 182, distance: 38.7
click at [417, 182] on div "Strašně ale strašně nebezpečný předmět, varování na Kliegra - nudné, zdlouhavé …" at bounding box center [448, 179] width 606 height 115
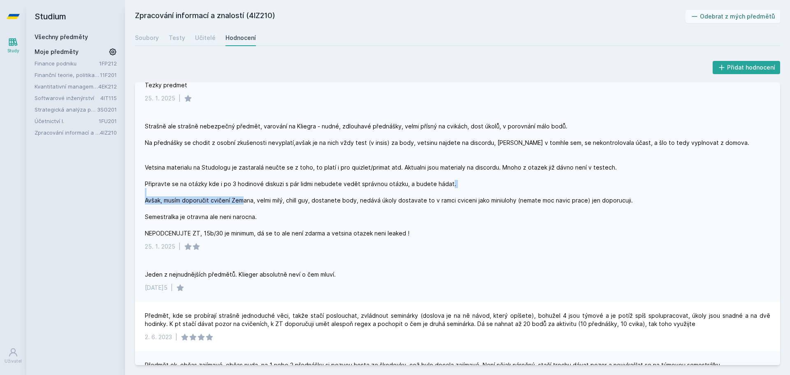
drag, startPoint x: 158, startPoint y: 198, endPoint x: 260, endPoint y: 200, distance: 101.2
click at [260, 200] on div "Strašně ale strašně nebezpečný předmět, varování na Kliegra - nudné, zdlouhavé …" at bounding box center [448, 179] width 606 height 115
drag, startPoint x: 225, startPoint y: 200, endPoint x: 305, endPoint y: 202, distance: 80.3
click at [302, 202] on div "Strašně ale strašně nebezpečný předmět, varování na Kliegra - nudné, zdlouhavé …" at bounding box center [448, 179] width 606 height 115
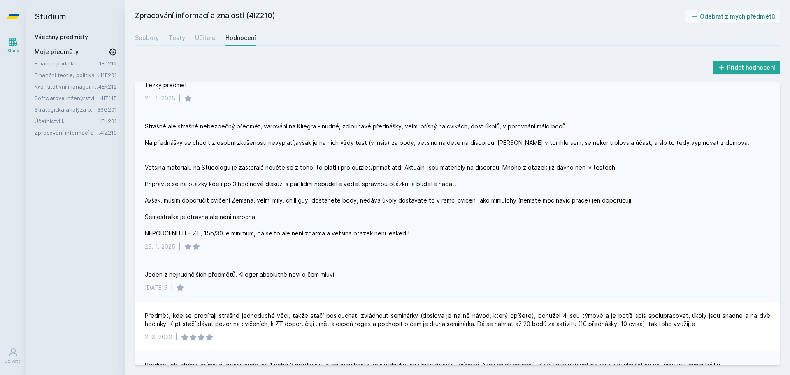
click at [309, 203] on div "Strašně ale strašně nebezpečný předmět, varování na Kliegra - nudné, zdlouhavé …" at bounding box center [448, 179] width 606 height 115
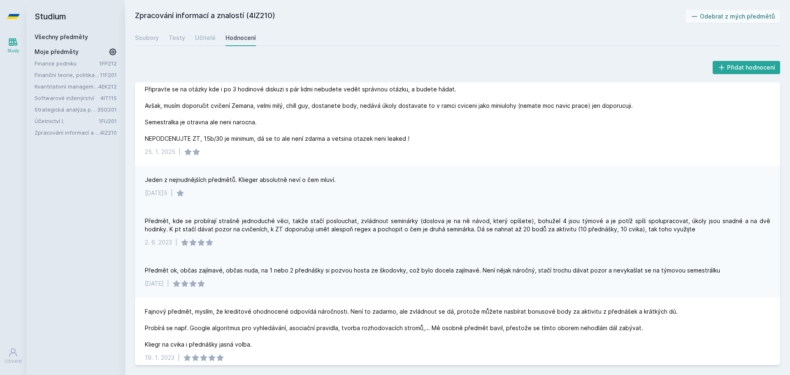
scroll to position [219, 0]
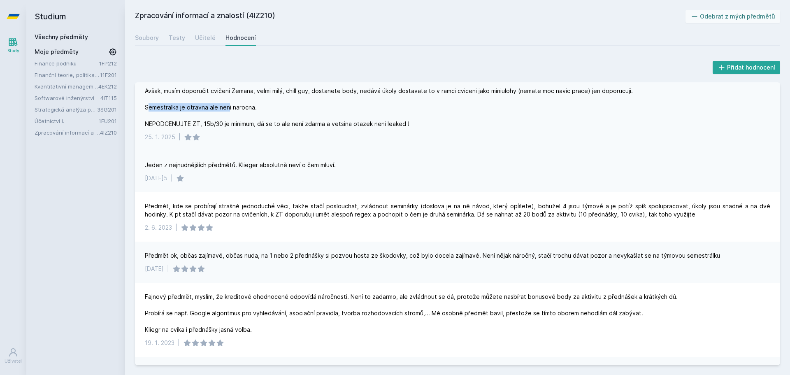
drag, startPoint x: 245, startPoint y: 109, endPoint x: 255, endPoint y: 109, distance: 10.3
click at [255, 109] on div "Strašně ale strašně nebezpečný předmět, varování na Kliegra - nudné, zdlouhavé …" at bounding box center [448, 70] width 606 height 115
drag, startPoint x: 249, startPoint y: 124, endPoint x: 318, endPoint y: 126, distance: 69.6
click at [304, 125] on div "Strašně ale strašně nebezpečný předmět, varování na Kliegra - nudné, zdlouhavé …" at bounding box center [448, 70] width 606 height 115
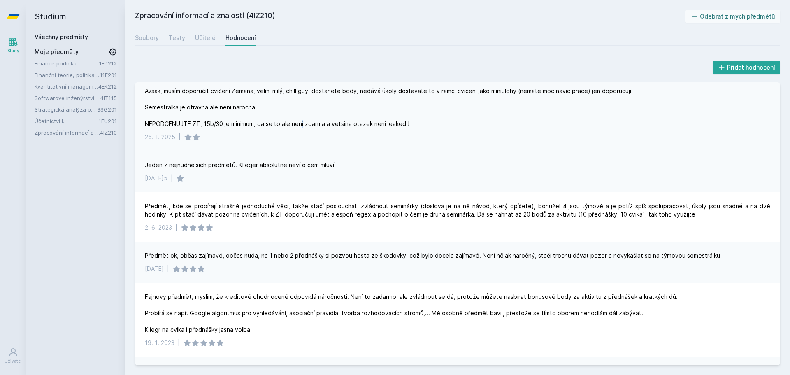
click at [319, 127] on div "Strašně ale strašně nebezpečný předmět, varování na Kliegra - nudné, zdlouhavé …" at bounding box center [448, 70] width 606 height 115
drag, startPoint x: 345, startPoint y: 128, endPoint x: 414, endPoint y: 129, distance: 69.1
click at [409, 129] on div "Strašně ale strašně nebezpečný předmět, varování na Kliegra - nudné, zdlouhavé …" at bounding box center [457, 77] width 645 height 148
click at [415, 129] on div "Strašně ale strašně nebezpečný předmět, varování na Kliegra - nudné, zdlouhavé …" at bounding box center [457, 77] width 645 height 148
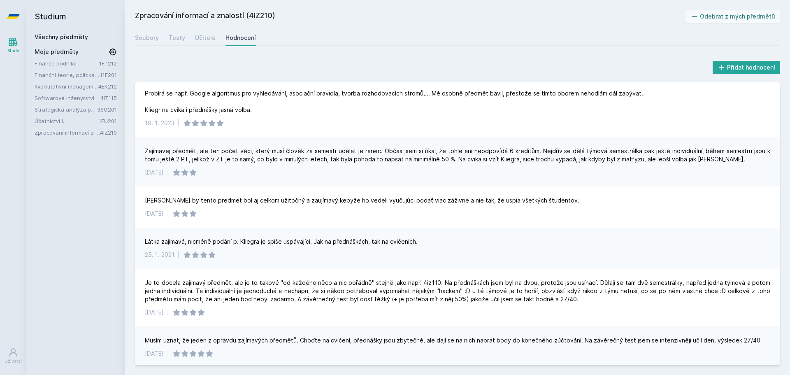
click at [45, 85] on link "Kvantitativní management" at bounding box center [67, 86] width 64 height 8
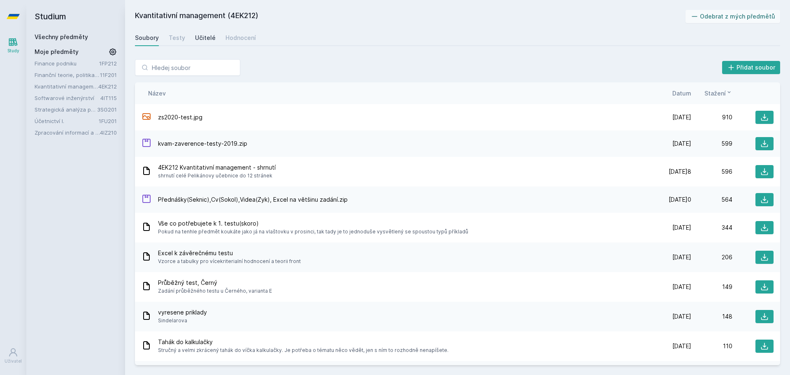
click at [200, 37] on div "Učitelé" at bounding box center [205, 38] width 21 height 8
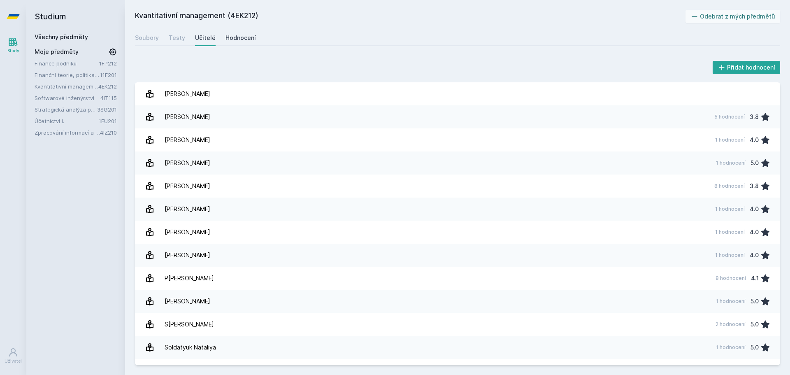
click at [239, 32] on link "Hodnocení" at bounding box center [240, 38] width 30 height 16
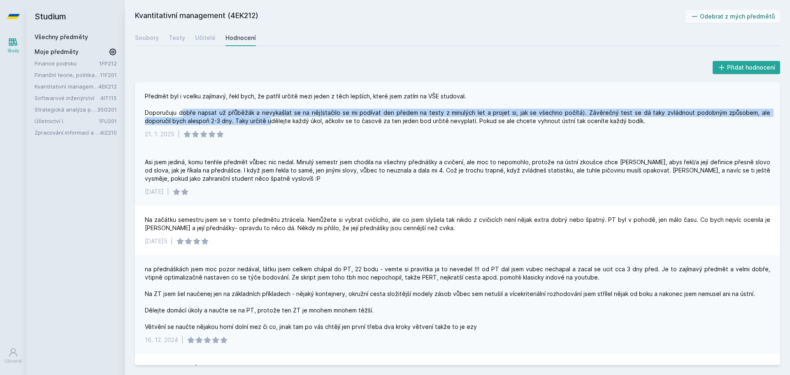
drag, startPoint x: 181, startPoint y: 109, endPoint x: 244, endPoint y: 119, distance: 62.8
click at [243, 119] on div "Předmět byl i vcelku zajímavý, řekl bych, že patřil určitě mezi jeden z těch le…" at bounding box center [457, 108] width 625 height 33
click at [244, 119] on div "Předmět byl i vcelku zajímavý, řekl bych, že patřil určitě mezi jeden z těch le…" at bounding box center [457, 108] width 625 height 33
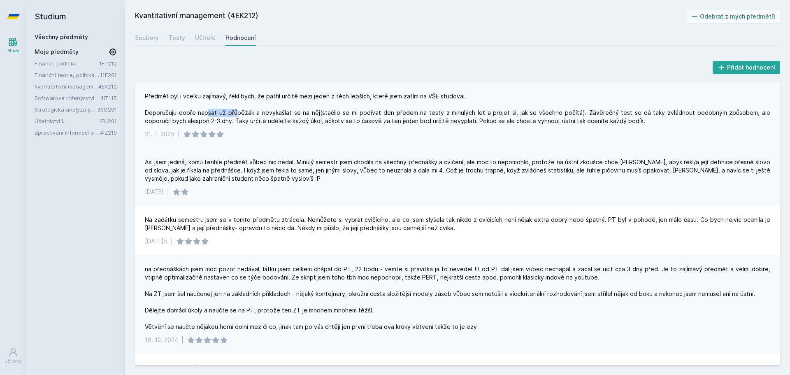
drag, startPoint x: 205, startPoint y: 111, endPoint x: 257, endPoint y: 115, distance: 52.4
click at [253, 114] on div "Předmět byl i vcelku zajímavý, řekl bych, že patřil určitě mezi jeden z těch le…" at bounding box center [457, 108] width 625 height 33
click at [258, 115] on div "Předmět byl i vcelku zajímavý, řekl bych, že patřil určitě mezi jeden z těch le…" at bounding box center [457, 108] width 625 height 33
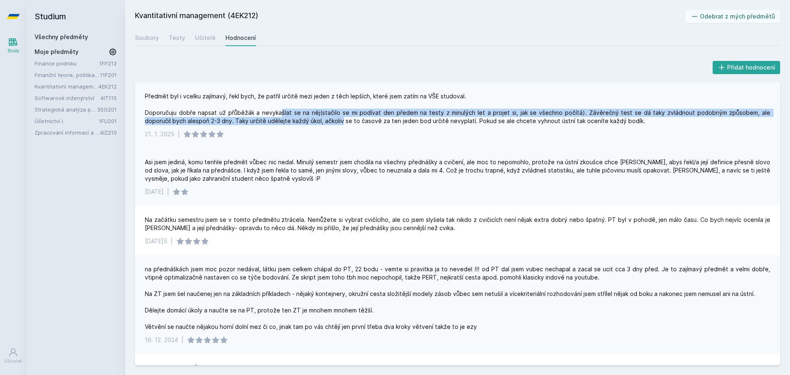
drag, startPoint x: 306, startPoint y: 120, endPoint x: 322, endPoint y: 122, distance: 15.7
click at [318, 121] on div "Předmět byl i vcelku zajímavý, řekl bych, že patřil určitě mezi jeden z těch le…" at bounding box center [457, 108] width 625 height 33
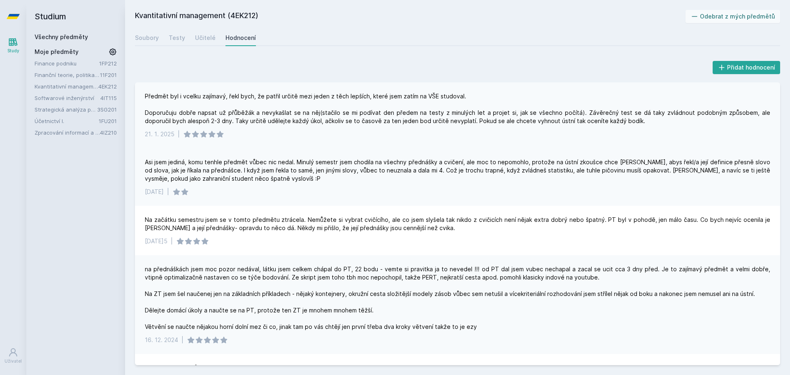
click at [322, 122] on div "Předmět byl i vcelku zajímavý, řekl bych, že patřil určitě mezi jeden z těch le…" at bounding box center [457, 108] width 625 height 33
drag, startPoint x: 249, startPoint y: 114, endPoint x: 348, endPoint y: 123, distance: 99.9
click at [323, 120] on div "Předmět byl i vcelku zajímavý, řekl bych, že patřil určitě mezi jeden z těch le…" at bounding box center [457, 108] width 625 height 33
click at [348, 123] on div "Předmět byl i vcelku zajímavý, řekl bych, že patřil určitě mezi jeden z těch le…" at bounding box center [457, 108] width 625 height 33
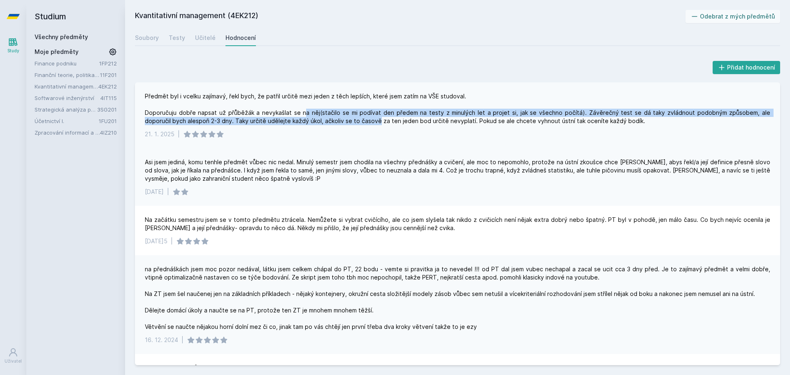
drag, startPoint x: 311, startPoint y: 116, endPoint x: 373, endPoint y: 125, distance: 62.4
click at [356, 121] on div "Předmět byl i vcelku zajímavý, řekl bych, že patřil určitě mezi jeden z těch le…" at bounding box center [457, 108] width 625 height 33
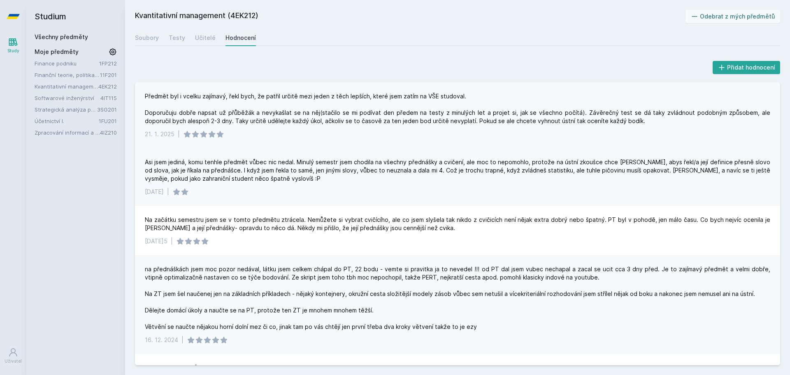
click at [373, 125] on div "Předmět byl i vcelku zajímavý, řekl bych, že patřil určitě mezi jeden z těch le…" at bounding box center [457, 115] width 645 height 66
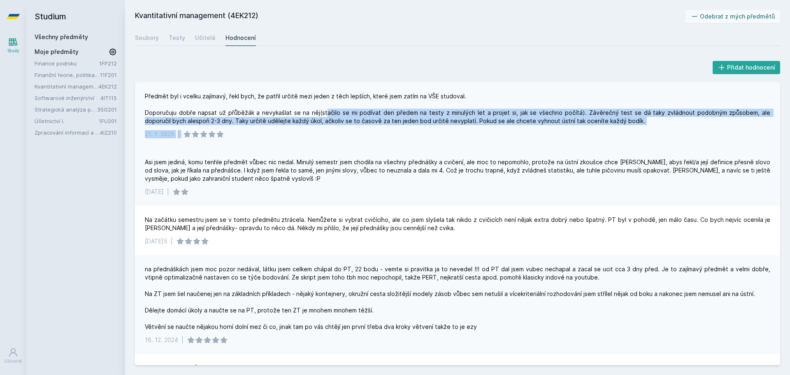
drag, startPoint x: 332, startPoint y: 118, endPoint x: 418, endPoint y: 129, distance: 87.1
click at [418, 129] on div "Předmět byl i vcelku zajímavý, řekl bych, že patřil určitě mezi jeden z těch le…" at bounding box center [457, 115] width 645 height 66
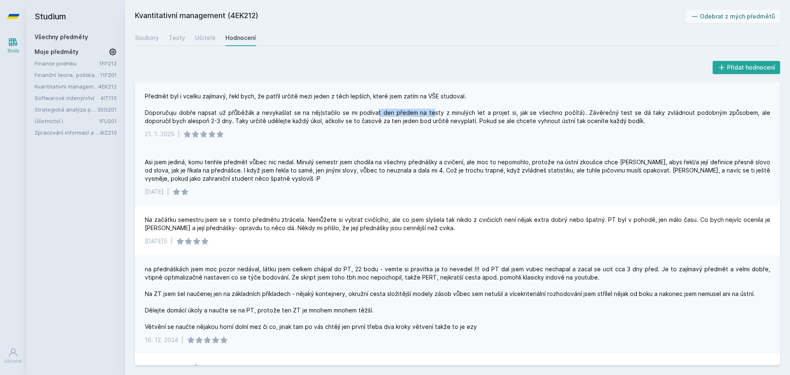
drag, startPoint x: 369, startPoint y: 111, endPoint x: 451, endPoint y: 120, distance: 83.2
click at [446, 119] on div "Předmět byl i vcelku zajímavý, řekl bych, že patřil určitě mezi jeden z těch le…" at bounding box center [457, 108] width 625 height 33
click at [451, 120] on div "Předmět byl i vcelku zajímavý, řekl bych, že patřil určitě mezi jeden z těch le…" at bounding box center [457, 108] width 625 height 33
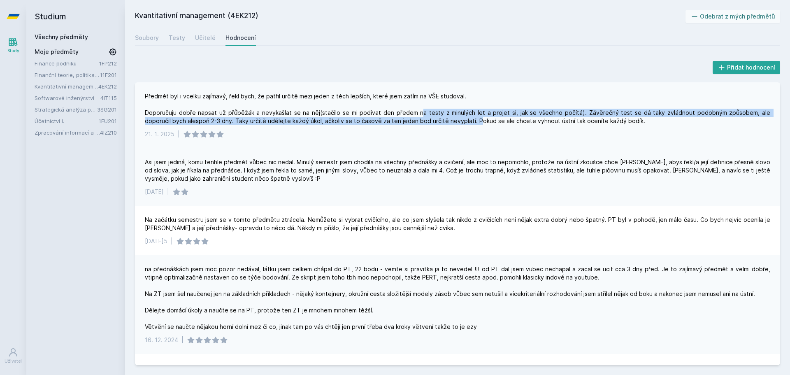
drag, startPoint x: 420, startPoint y: 114, endPoint x: 472, endPoint y: 123, distance: 52.6
click at [449, 119] on div "Předmět byl i vcelku zajímavý, řekl bych, že patřil určitě mezi jeden z těch le…" at bounding box center [457, 108] width 625 height 33
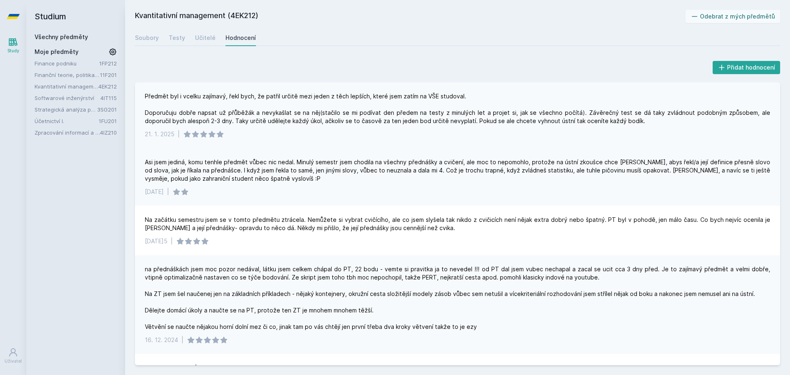
click at [473, 123] on div "Předmět byl i vcelku zajímavý, řekl bych, že patřil určitě mezi jeden z těch le…" at bounding box center [457, 108] width 625 height 33
drag, startPoint x: 493, startPoint y: 112, endPoint x: 539, endPoint y: 117, distance: 46.8
click at [534, 116] on div "Předmět byl i vcelku zajímavý, řekl bych, že patřil určitě mezi jeden z těch le…" at bounding box center [457, 108] width 625 height 33
click at [540, 117] on div "Předmět byl i vcelku zajímavý, řekl bych, že patřil určitě mezi jeden z těch le…" at bounding box center [457, 108] width 625 height 33
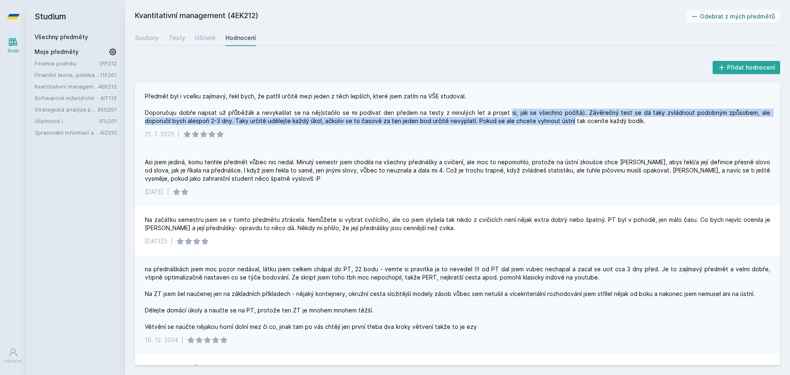
drag, startPoint x: 499, startPoint y: 111, endPoint x: 550, endPoint y: 119, distance: 51.6
click at [540, 118] on div "Předmět byl i vcelku zajímavý, řekl bych, že patřil určitě mezi jeden z těch le…" at bounding box center [457, 108] width 625 height 33
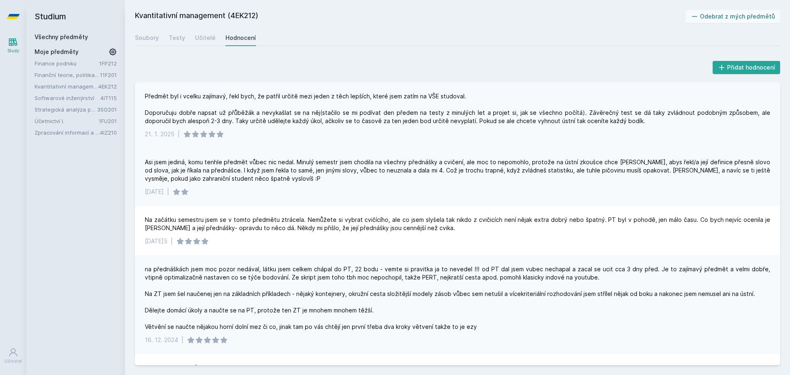
click at [550, 119] on div "Předmět byl i vcelku zajímavý, řekl bych, že patřil určitě mezi jeden z těch le…" at bounding box center [457, 108] width 625 height 33
drag, startPoint x: 242, startPoint y: 122, endPoint x: 302, endPoint y: 124, distance: 60.1
click at [299, 124] on div "Předmět byl i vcelku zajímavý, řekl bych, že patřil určitě mezi jeden z těch le…" at bounding box center [457, 108] width 625 height 33
click at [306, 124] on div "Předmět byl i vcelku zajímavý, řekl bych, že patřil určitě mezi jeden z těch le…" at bounding box center [457, 108] width 625 height 33
drag, startPoint x: 218, startPoint y: 118, endPoint x: 267, endPoint y: 122, distance: 49.6
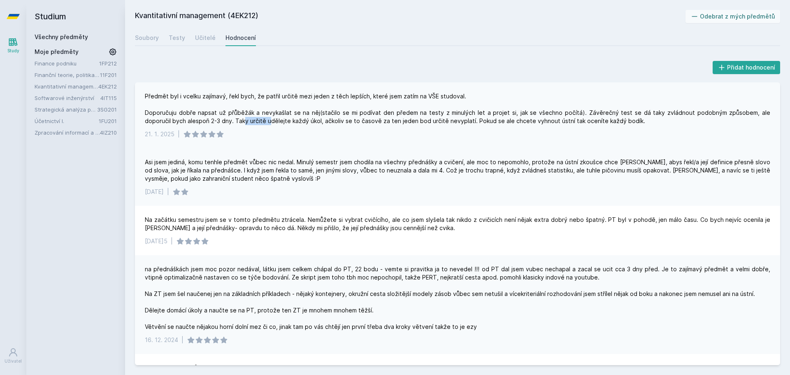
click at [262, 122] on div "Předmět byl i vcelku zajímavý, řekl bych, že patřil určitě mezi jeden z těch le…" at bounding box center [457, 108] width 625 height 33
click at [267, 122] on div "Předmět byl i vcelku zajímavý, řekl bych, že patřil určitě mezi jeden z těch le…" at bounding box center [457, 108] width 625 height 33
drag, startPoint x: 359, startPoint y: 122, endPoint x: 396, endPoint y: 121, distance: 36.6
click at [383, 122] on div "Předmět byl i vcelku zajímavý, řekl bych, že patřil určitě mezi jeden z těch le…" at bounding box center [457, 108] width 625 height 33
drag, startPoint x: 396, startPoint y: 121, endPoint x: 415, endPoint y: 118, distance: 19.6
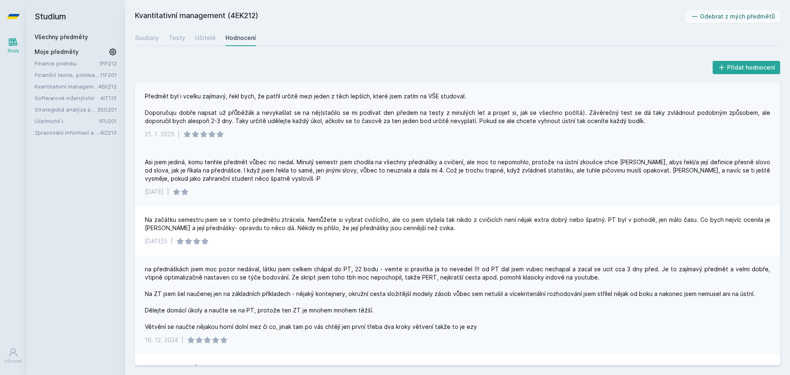
click at [396, 121] on div "Předmět byl i vcelku zajímavý, řekl bych, že patřil určitě mezi jeden z těch le…" at bounding box center [457, 108] width 625 height 33
click at [454, 121] on div "Předmět byl i vcelku zajímavý, řekl bych, že patřil určitě mezi jeden z těch le…" at bounding box center [457, 108] width 625 height 33
click at [456, 121] on div "Předmět byl i vcelku zajímavý, řekl bych, že patřil určitě mezi jeden z těch le…" at bounding box center [457, 108] width 625 height 33
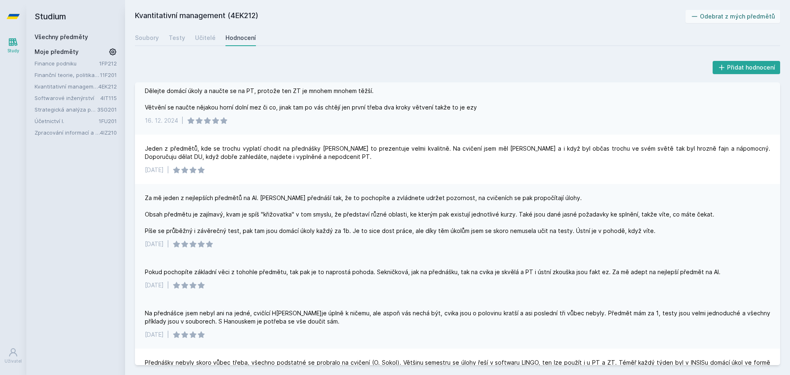
scroll to position [329, 0]
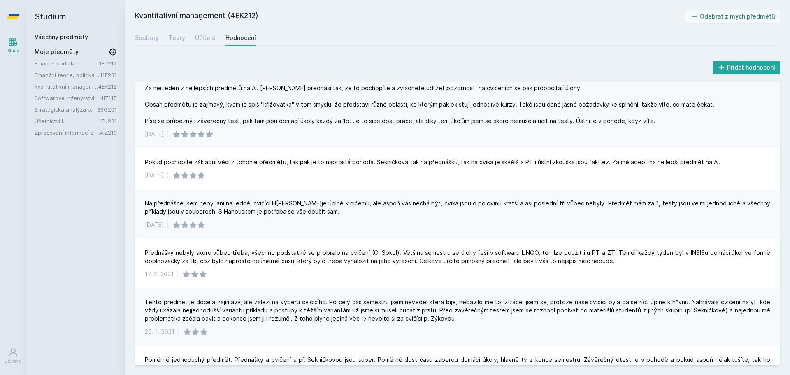
click at [50, 108] on link "Strategická analýza pro informatiky a statistiky" at bounding box center [66, 109] width 63 height 8
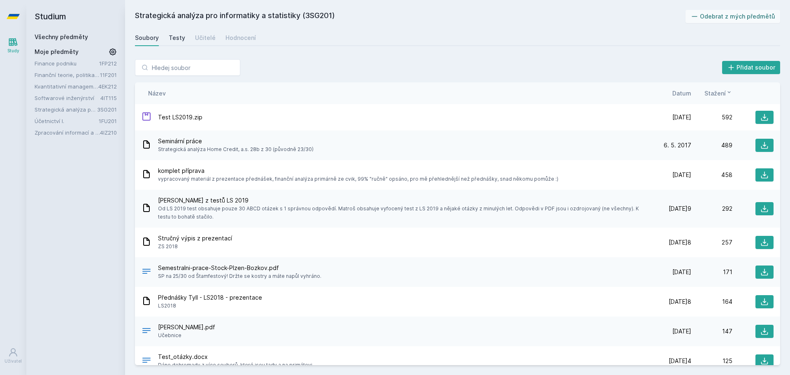
click at [169, 36] on div "Testy" at bounding box center [177, 38] width 16 height 8
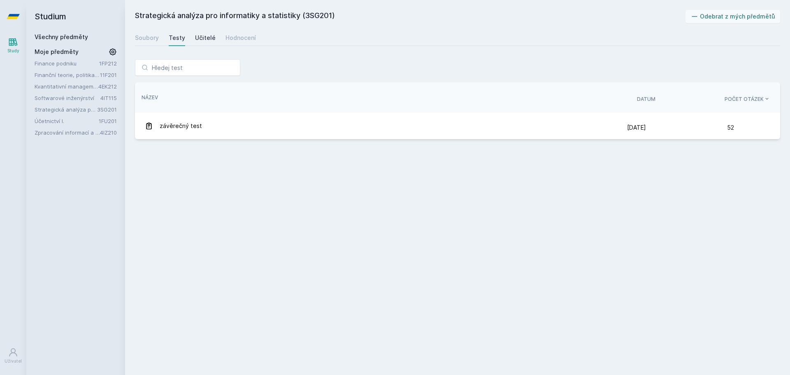
click at [197, 36] on div "Učitelé" at bounding box center [205, 38] width 21 height 8
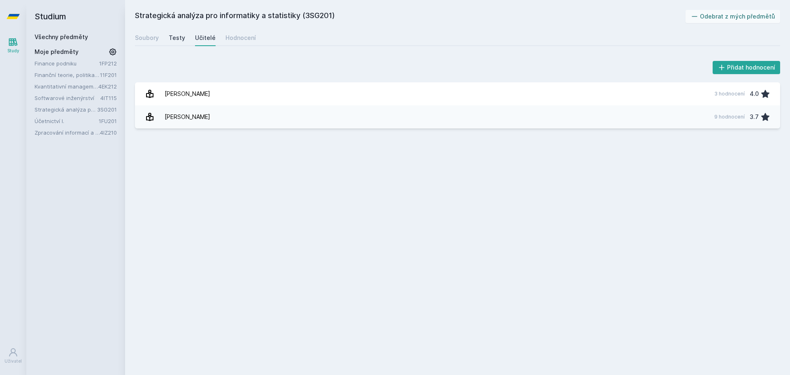
click at [172, 38] on div "Testy" at bounding box center [177, 38] width 16 height 8
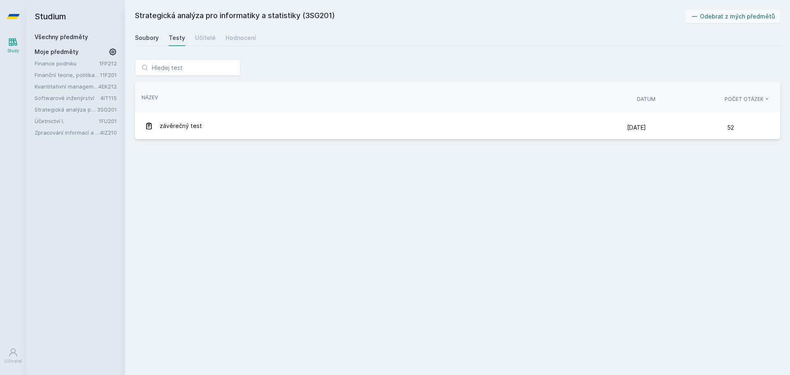
click at [149, 39] on div "Soubory" at bounding box center [147, 38] width 24 height 8
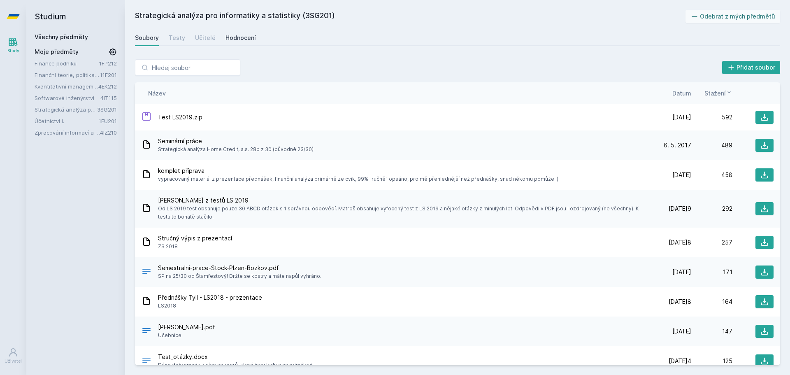
click at [248, 39] on div "Hodnocení" at bounding box center [240, 38] width 30 height 8
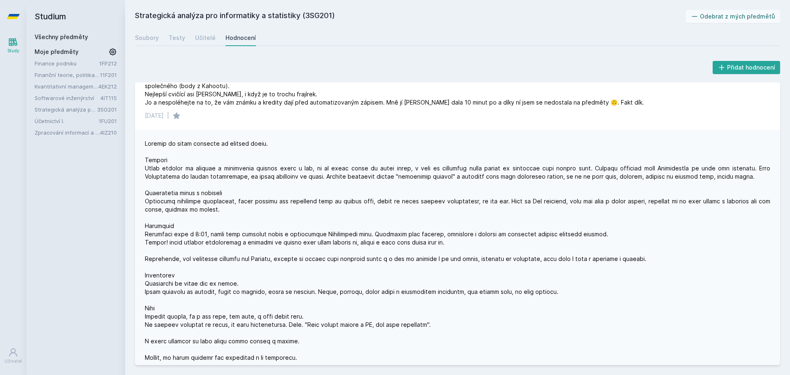
scroll to position [768, 0]
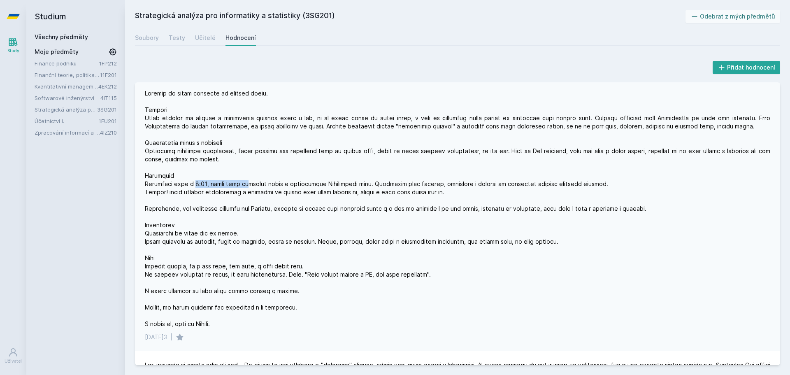
drag, startPoint x: 216, startPoint y: 185, endPoint x: 253, endPoint y: 186, distance: 36.2
click at [251, 186] on div at bounding box center [457, 208] width 625 height 239
click at [258, 187] on div at bounding box center [457, 208] width 625 height 239
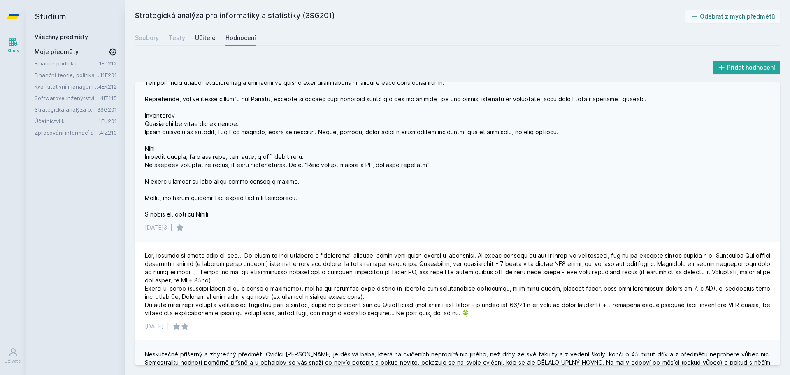
click at [209, 42] on link "Učitelé" at bounding box center [205, 38] width 21 height 16
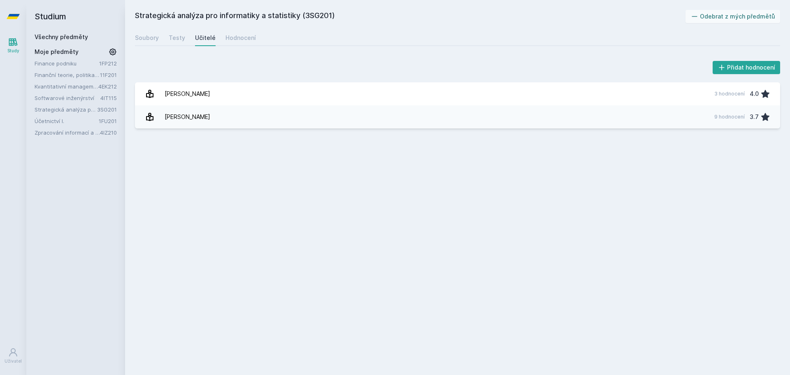
click at [46, 118] on link "Účetnictví I." at bounding box center [67, 121] width 64 height 8
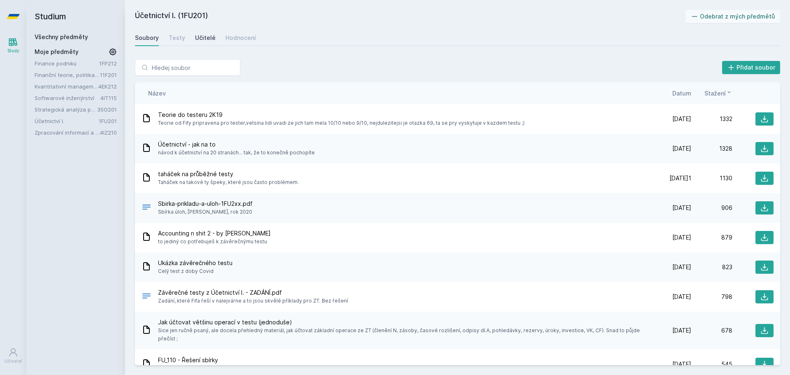
click at [206, 38] on div "Učitelé" at bounding box center [205, 38] width 21 height 8
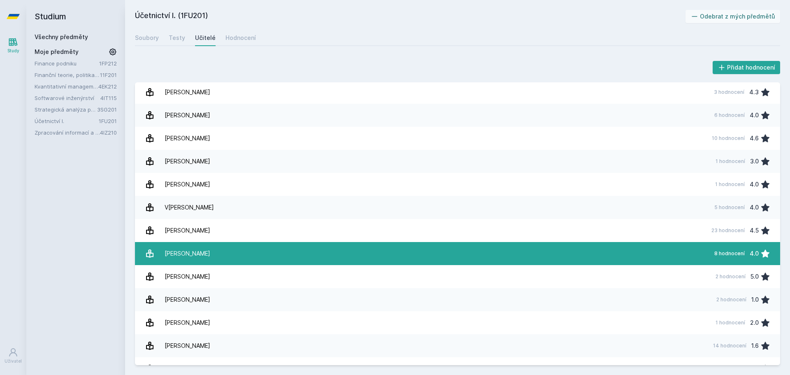
scroll to position [1399, 0]
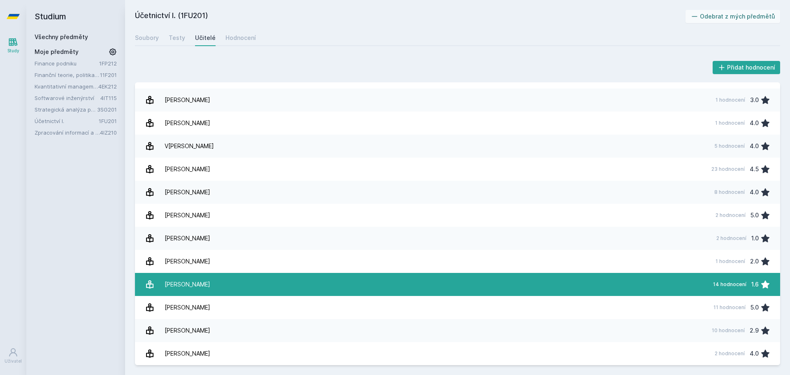
click at [204, 288] on div "[PERSON_NAME]" at bounding box center [188, 284] width 46 height 16
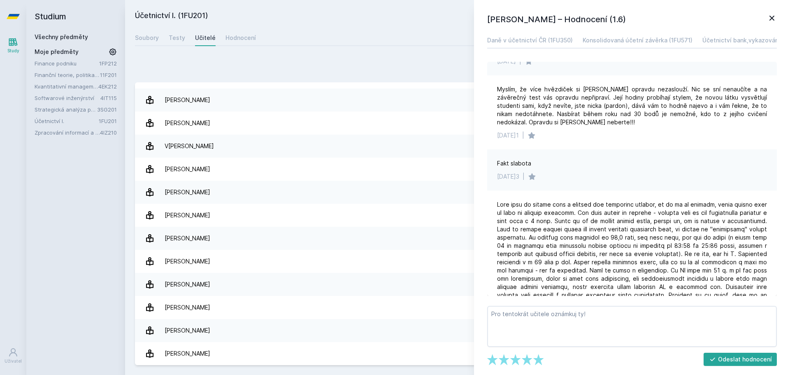
scroll to position [219, 0]
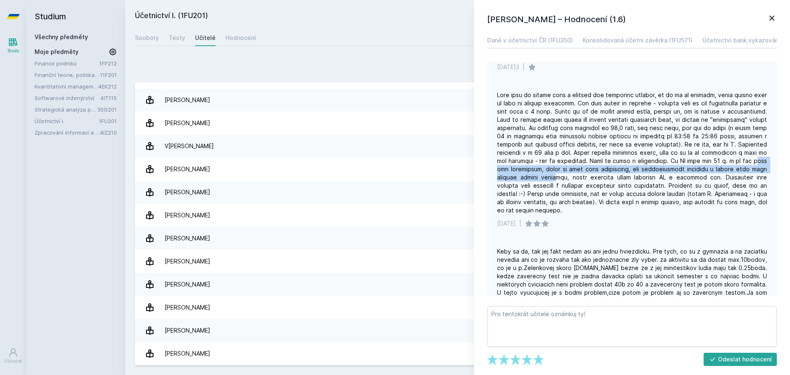
drag, startPoint x: 510, startPoint y: 169, endPoint x: 583, endPoint y: 175, distance: 73.5
click at [582, 175] on div at bounding box center [632, 152] width 270 height 123
click at [583, 175] on div at bounding box center [632, 152] width 270 height 123
drag, startPoint x: 643, startPoint y: 174, endPoint x: 666, endPoint y: 175, distance: 23.5
click at [665, 175] on div at bounding box center [632, 152] width 270 height 123
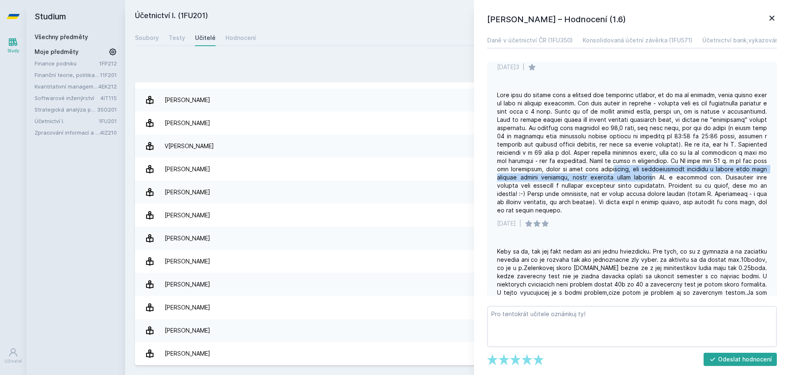
click at [666, 175] on div at bounding box center [632, 152] width 270 height 123
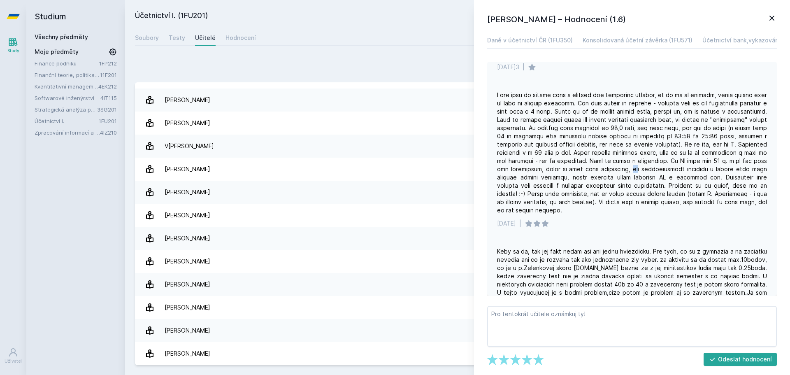
drag, startPoint x: 649, startPoint y: 168, endPoint x: 655, endPoint y: 172, distance: 6.6
click at [655, 172] on div at bounding box center [632, 152] width 270 height 123
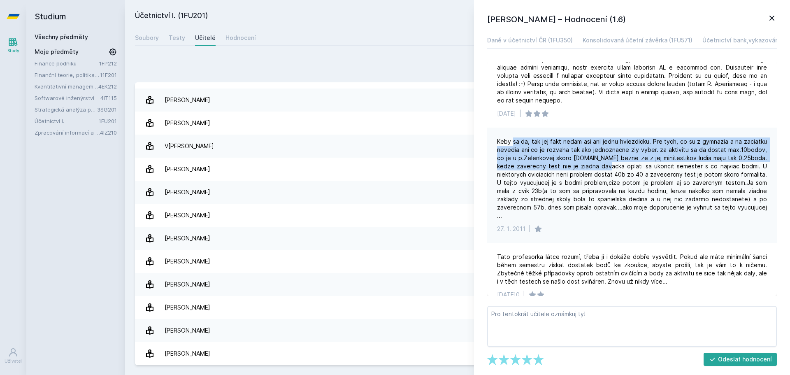
drag, startPoint x: 526, startPoint y: 146, endPoint x: 598, endPoint y: 170, distance: 75.7
click at [597, 170] on div "Keby sa da, tak jej fakt nedam asi ani jednu hviezdicku. Pre tych, co su z gymn…" at bounding box center [632, 185] width 290 height 115
click at [598, 170] on div "Keby sa da, tak jej fakt nedam asi ani jednu hviezdicku. Pre tych, co su z gymn…" at bounding box center [632, 178] width 270 height 82
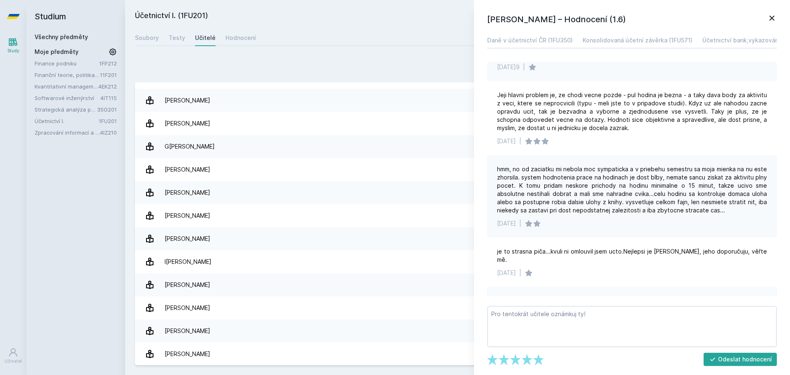
scroll to position [0, 0]
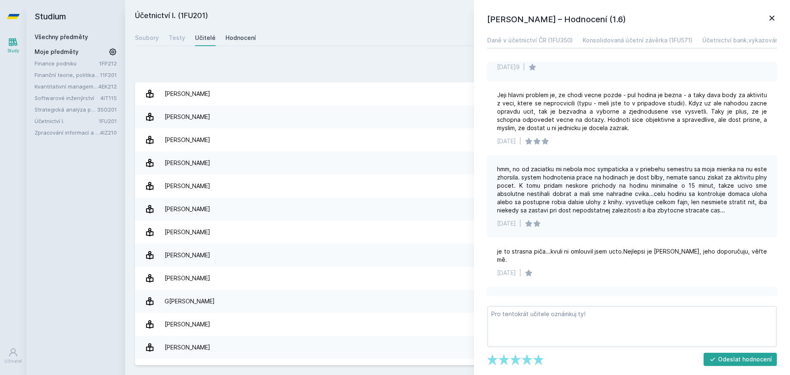
click at [235, 40] on div "Hodnocení" at bounding box center [240, 38] width 30 height 8
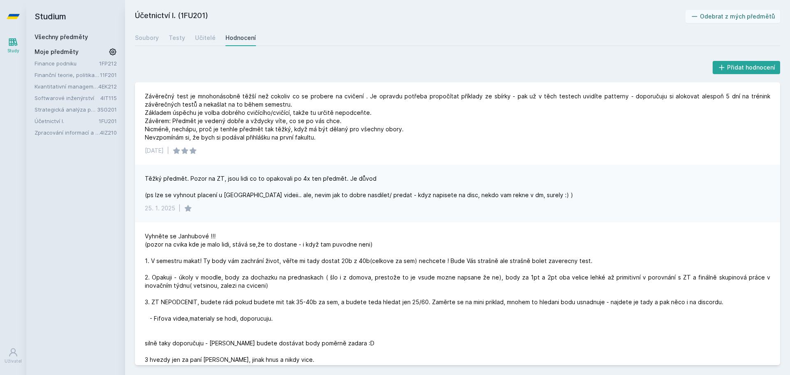
click at [548, 62] on div "Přidat hodnocení" at bounding box center [457, 67] width 645 height 16
click at [574, 38] on div "Soubory Testy Učitelé Hodnocení" at bounding box center [457, 38] width 645 height 16
click at [573, 35] on div "Soubory Testy Učitelé Hodnocení" at bounding box center [457, 38] width 645 height 16
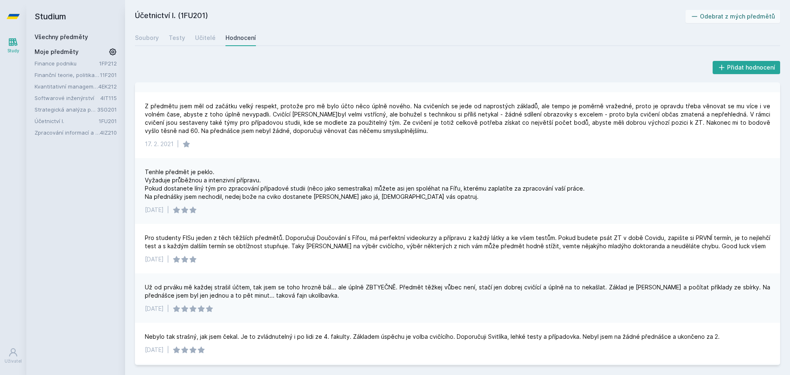
scroll to position [1526, 0]
